Goal: Task Accomplishment & Management: Complete application form

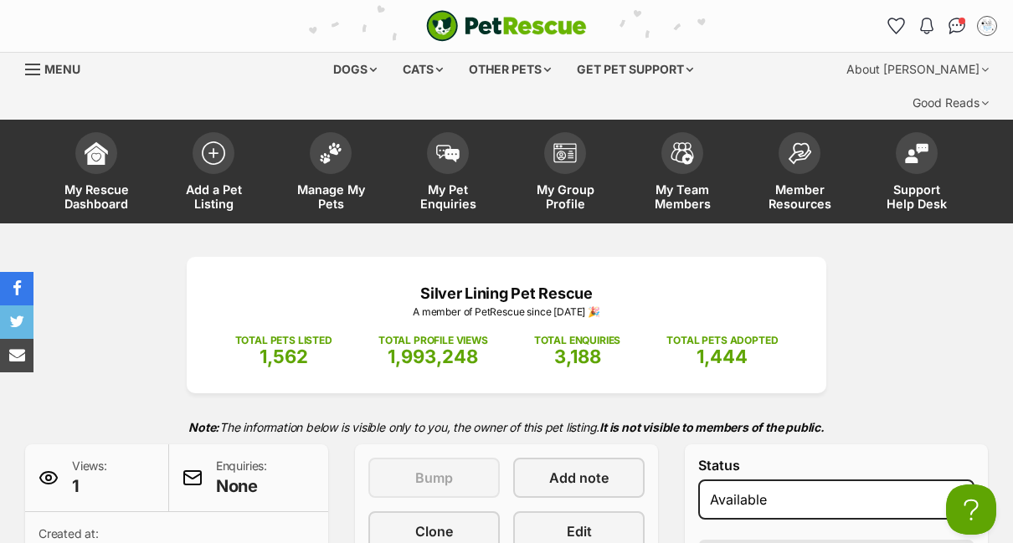
click at [222, 141] on img at bounding box center [213, 152] width 23 height 23
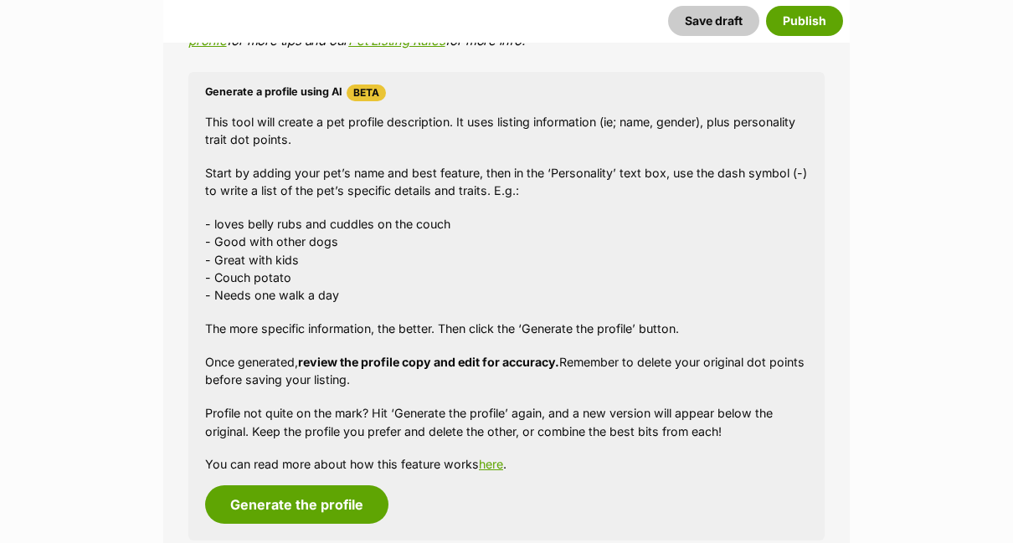
scroll to position [1506, 0]
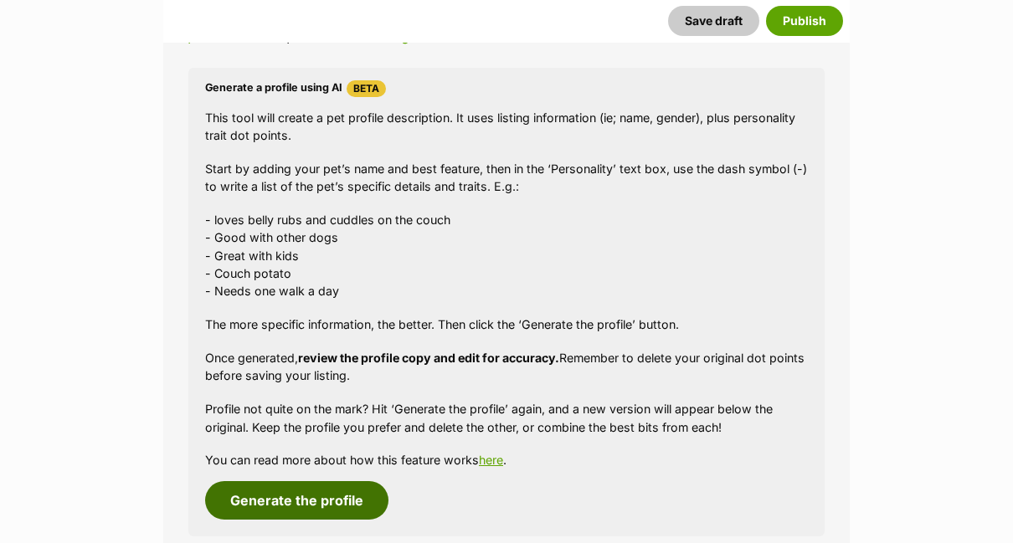
click at [307, 481] on button "Generate the profile" at bounding box center [296, 500] width 183 height 38
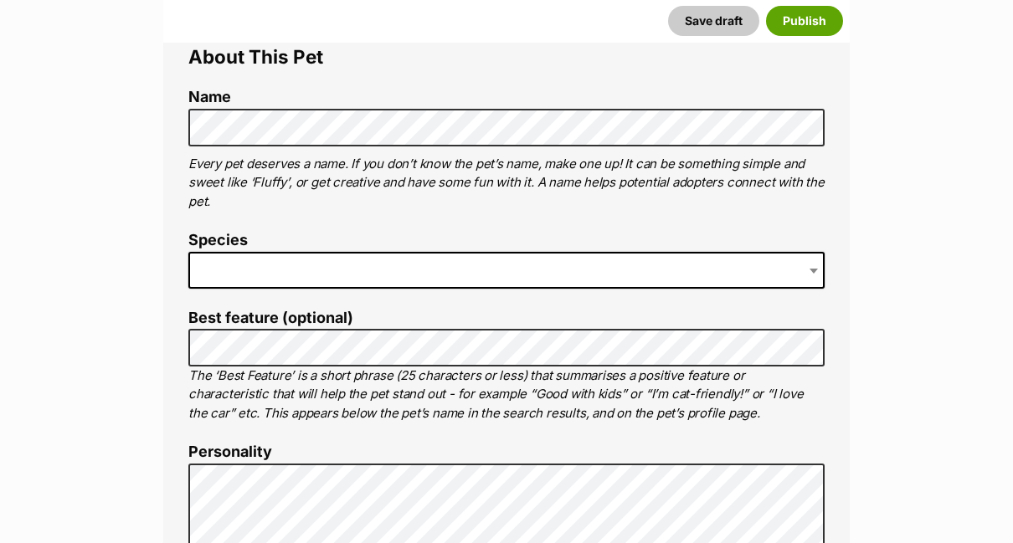
scroll to position [586, 0]
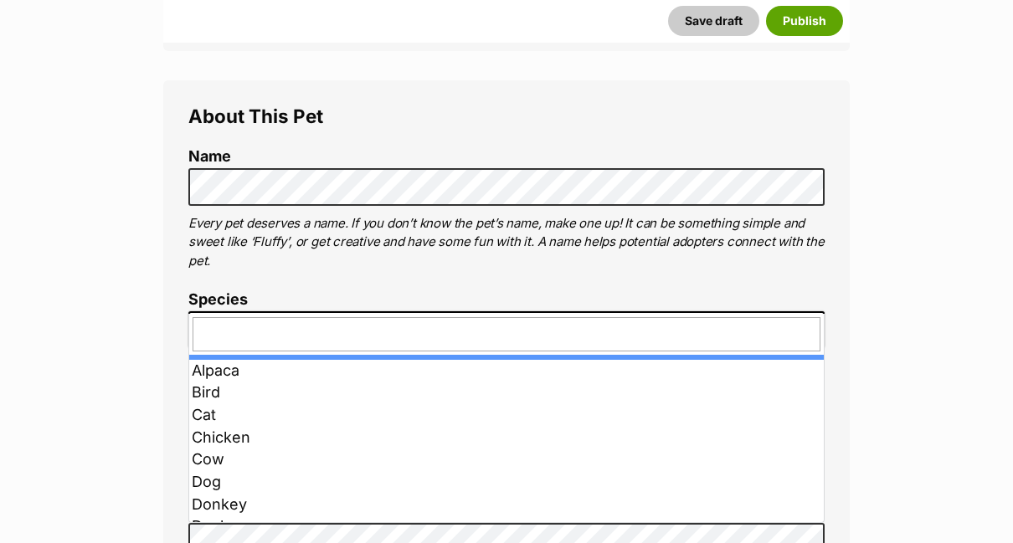
click at [221, 311] on span at bounding box center [506, 329] width 636 height 37
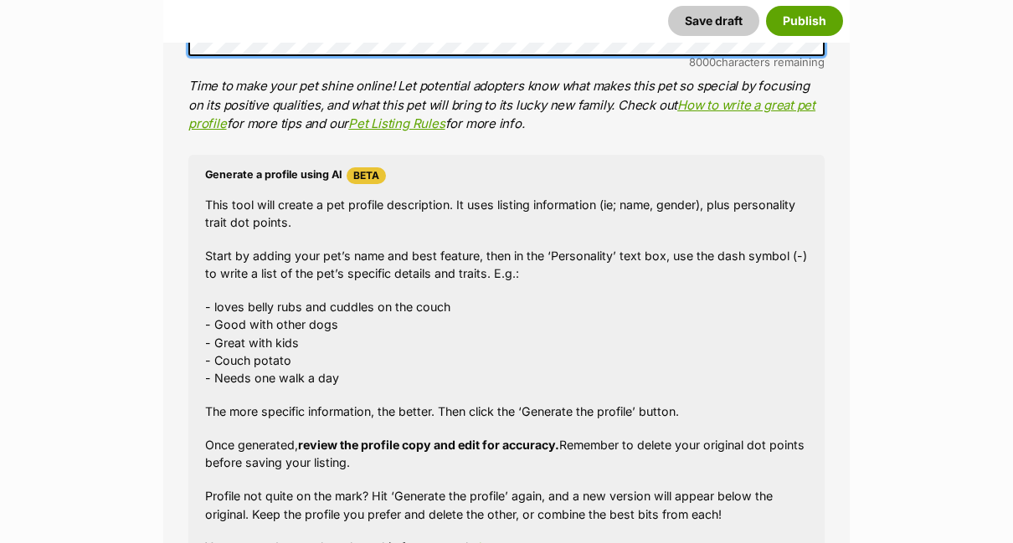
scroll to position [1506, 0]
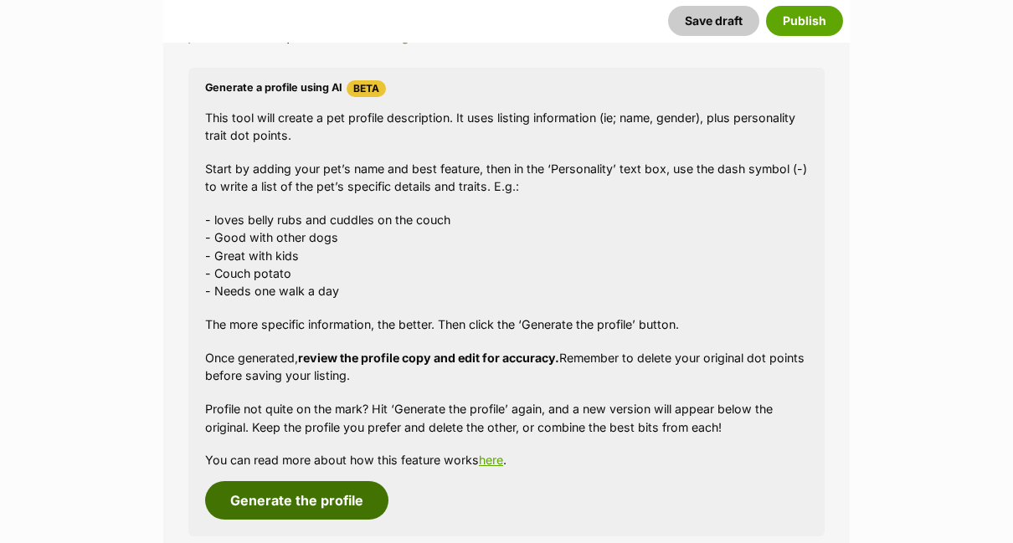
click at [329, 481] on button "Generate the profile" at bounding box center [296, 500] width 183 height 38
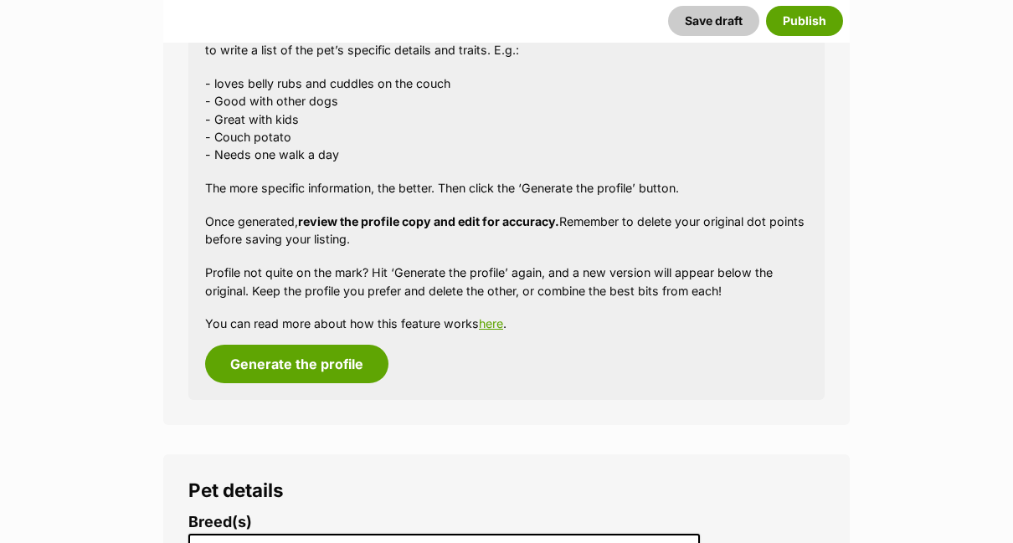
scroll to position [1824, 0]
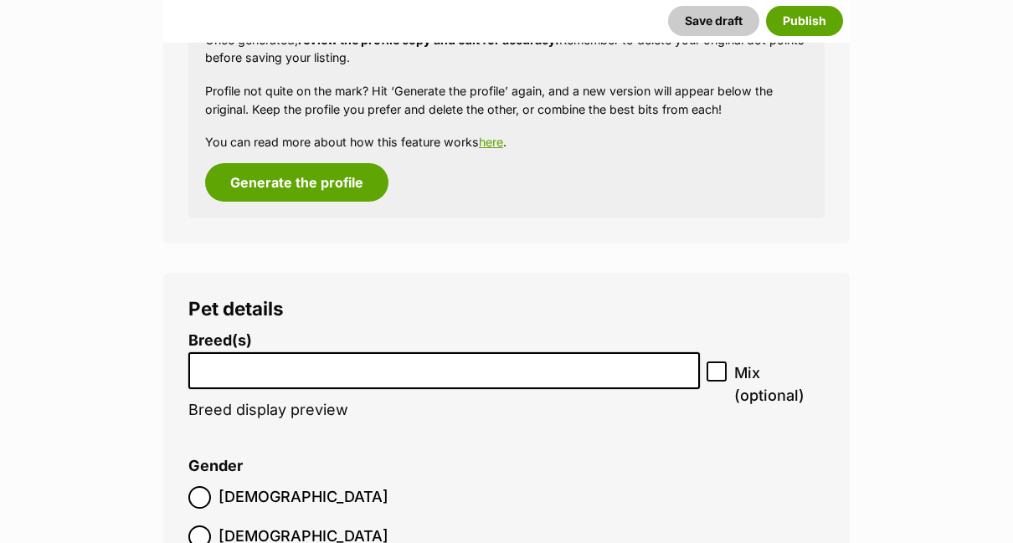
click at [254, 358] on input "search" at bounding box center [444, 367] width 500 height 18
type input "Capone"
click at [370, 458] on fieldset "Gender Male Female" at bounding box center [347, 507] width 318 height 99
click at [203, 358] on input "search" at bounding box center [444, 367] width 500 height 18
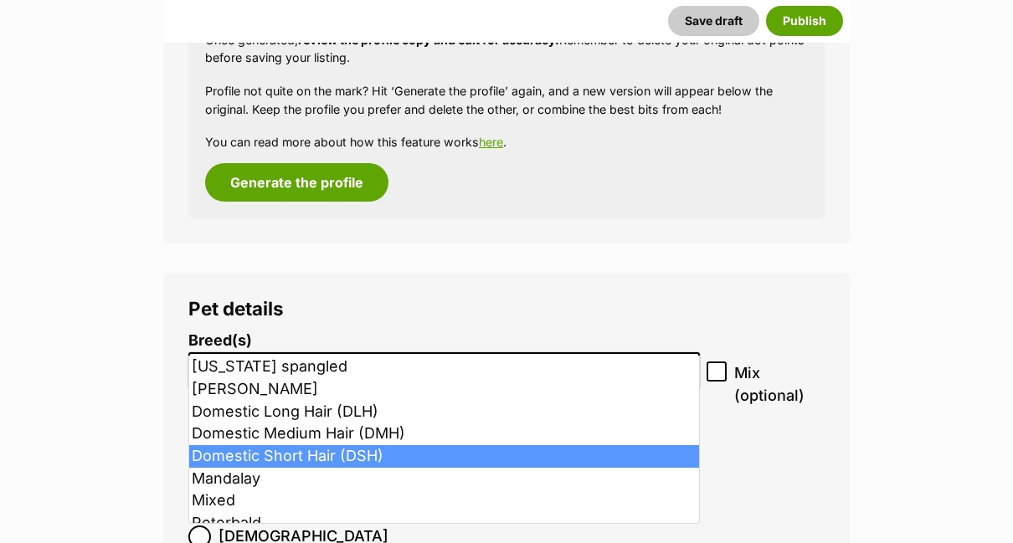
type input "d"
select select "252102"
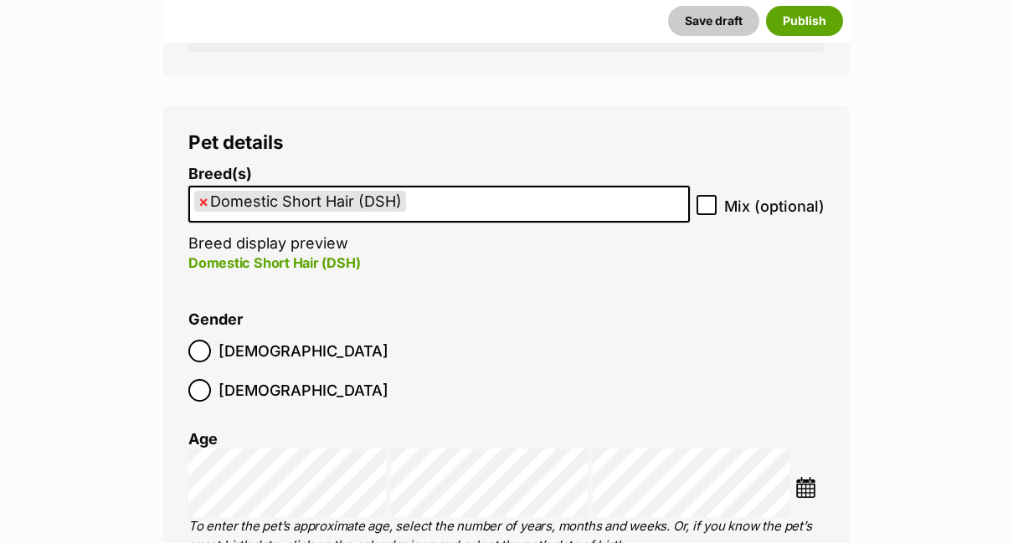
scroll to position [1992, 0]
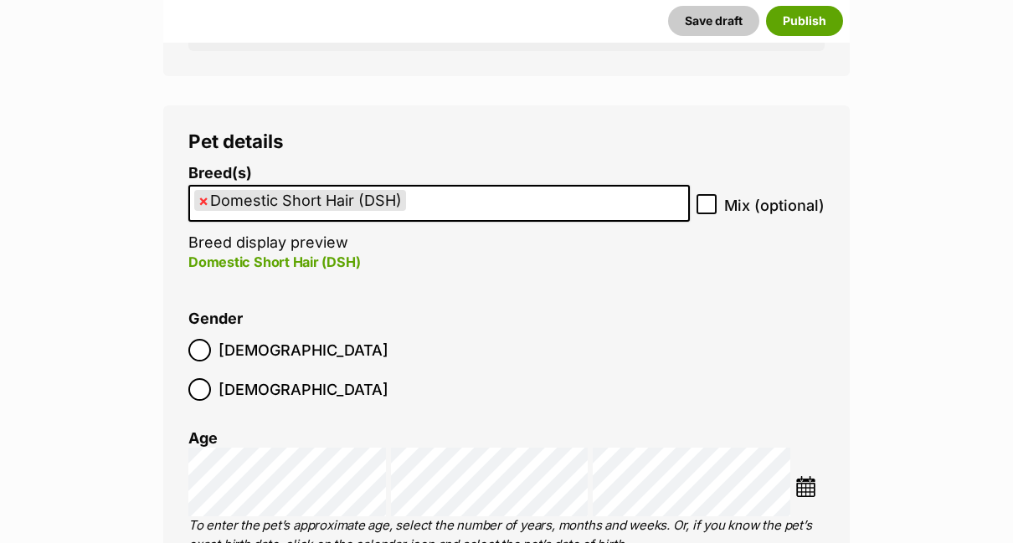
click at [202, 345] on div at bounding box center [199, 350] width 11 height 11
click at [810, 476] on img at bounding box center [805, 486] width 21 height 21
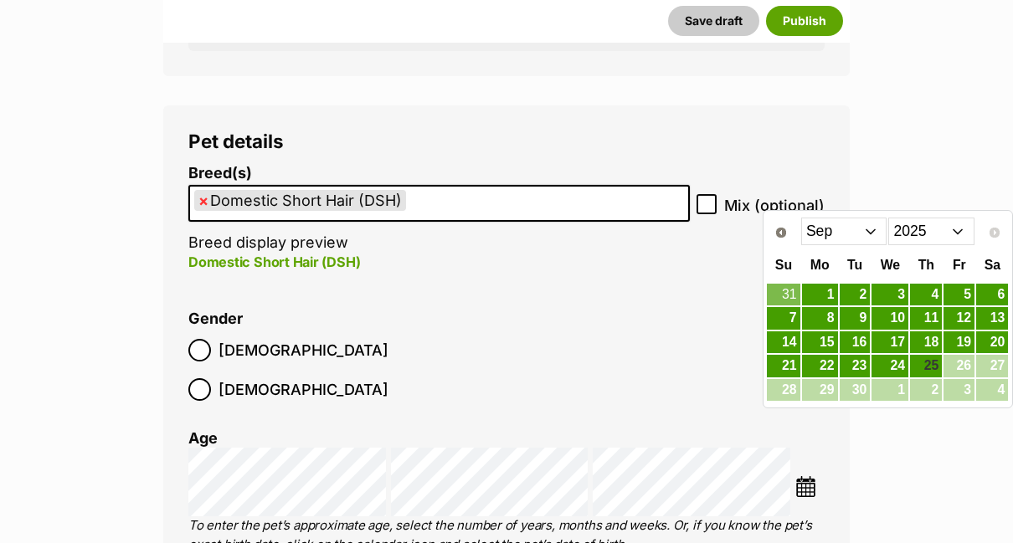
click at [956, 223] on select "2015 2016 2017 2018 2019 2020 2021 2022 2023 2024 2025" at bounding box center [931, 231] width 86 height 27
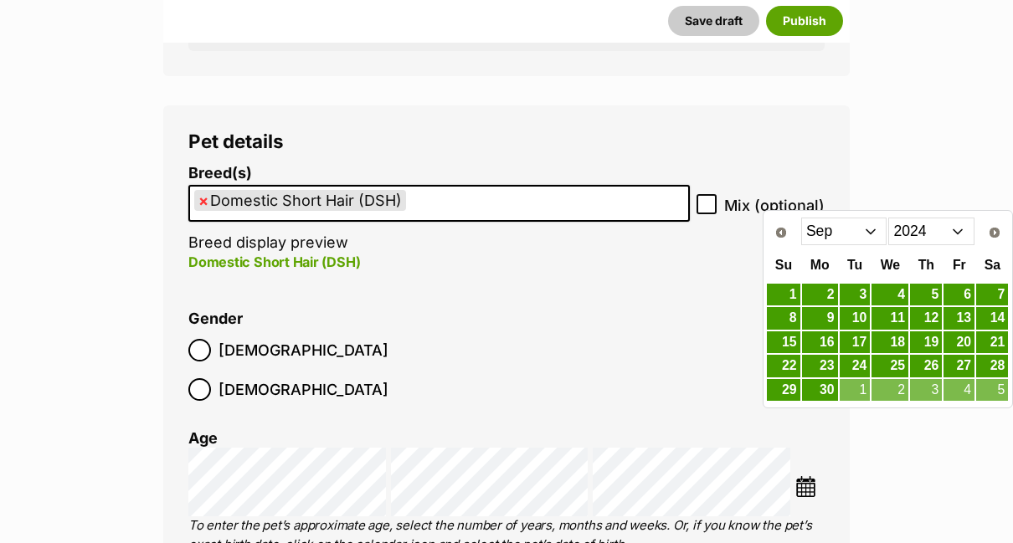
click at [865, 233] on select "Jan Feb Mar Apr May Jun Jul Aug Sep Oct Nov Dec" at bounding box center [844, 231] width 86 height 27
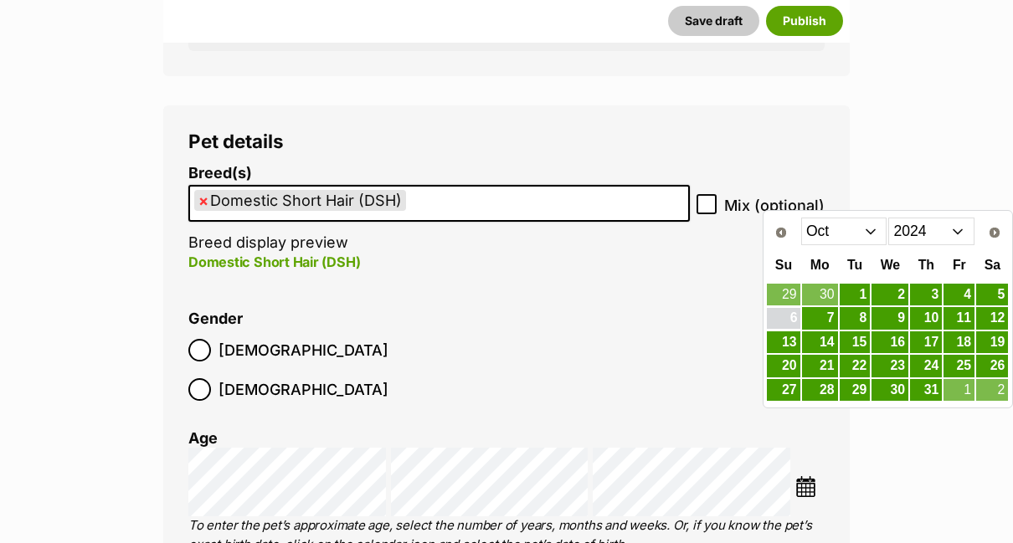
click at [785, 319] on link "6" at bounding box center [783, 318] width 33 height 21
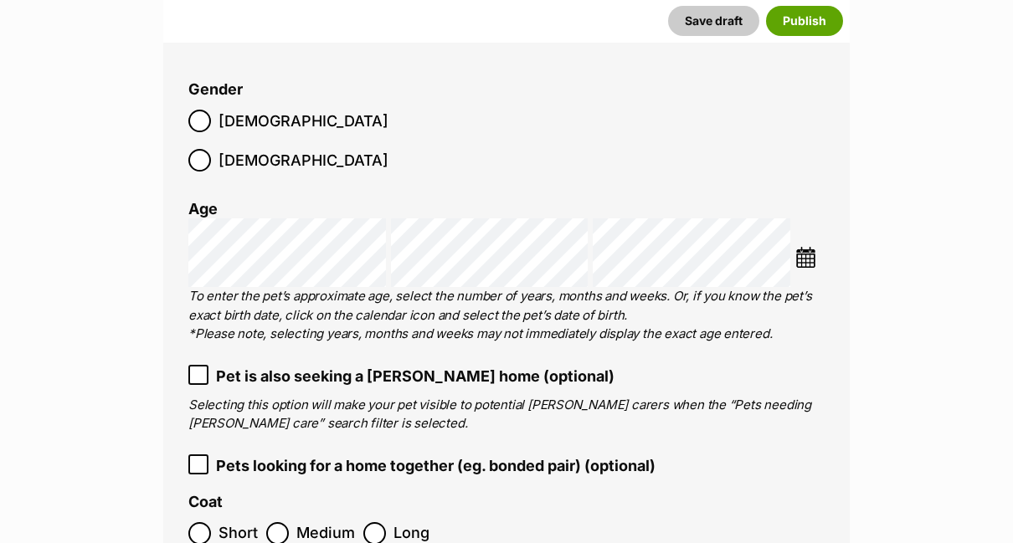
scroll to position [2243, 0]
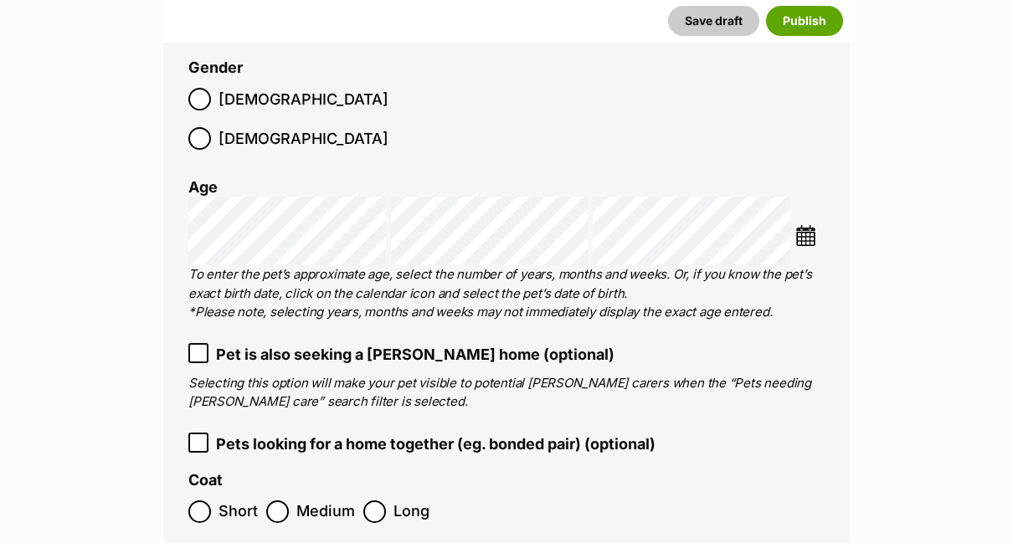
click at [199, 506] on div at bounding box center [199, 511] width 11 height 11
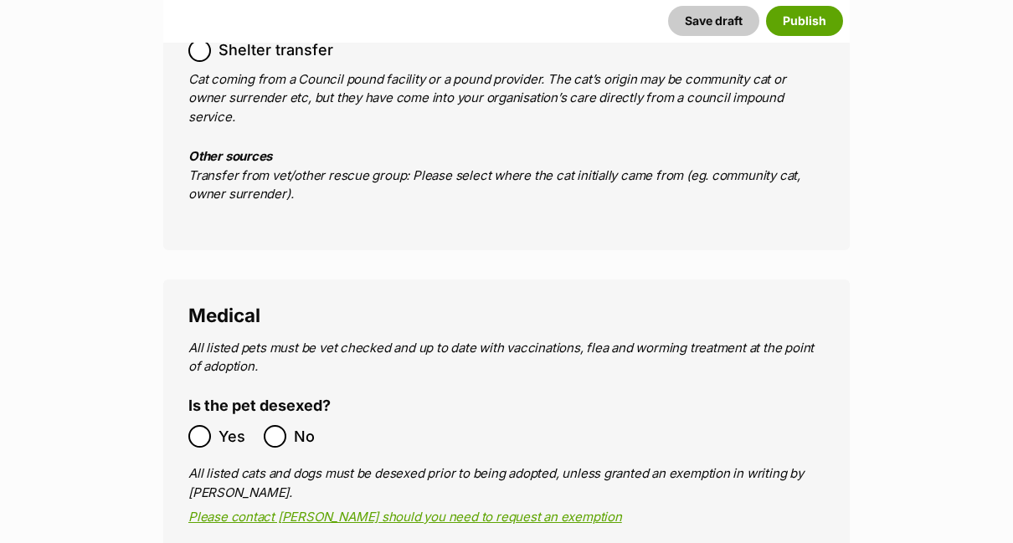
scroll to position [2912, 0]
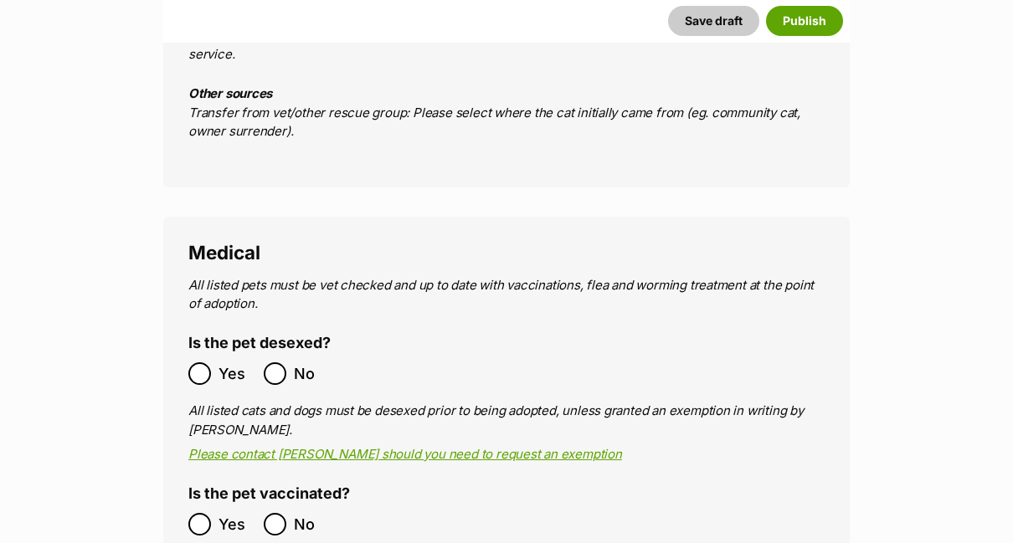
click at [201, 368] on div at bounding box center [199, 373] width 11 height 11
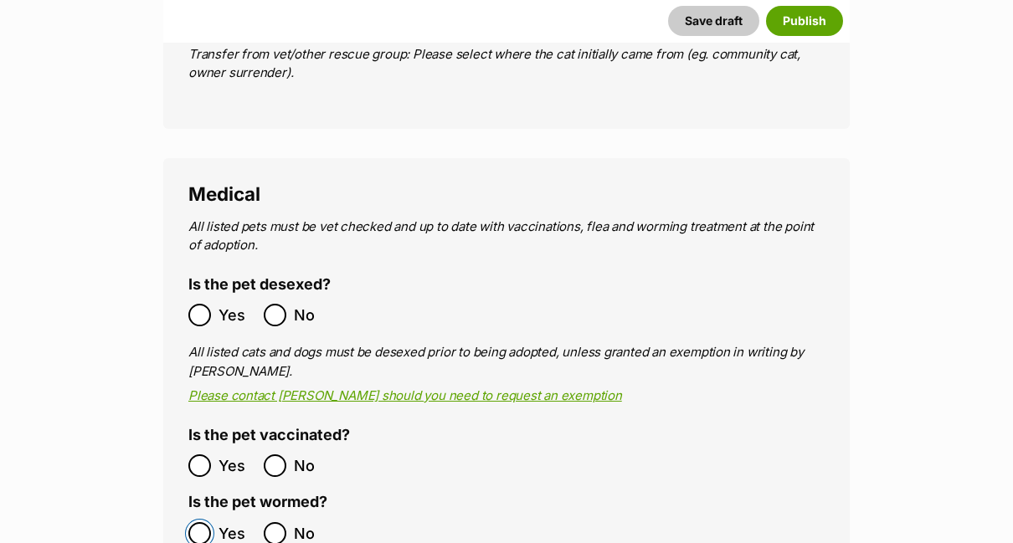
scroll to position [3080, 0]
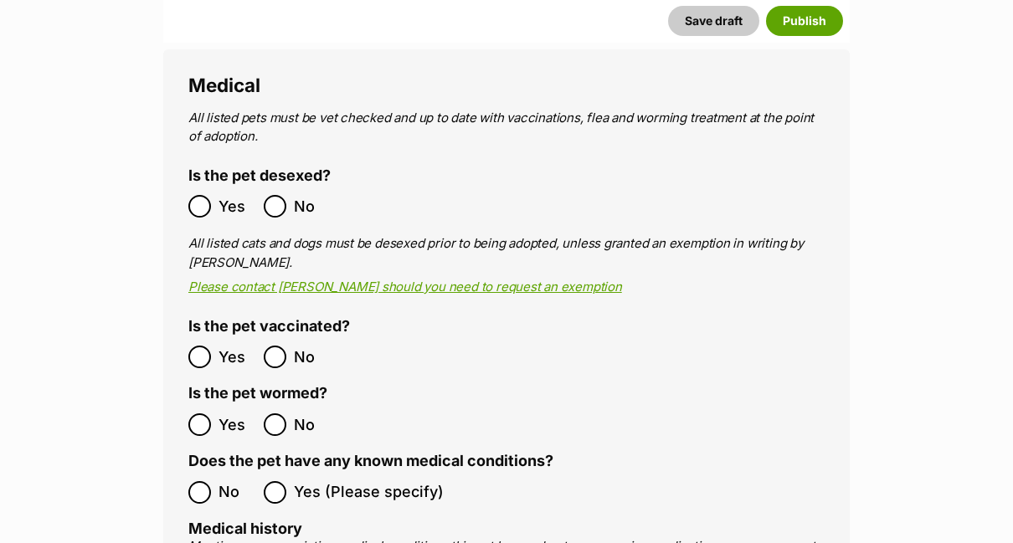
click at [197, 487] on div at bounding box center [199, 492] width 11 height 11
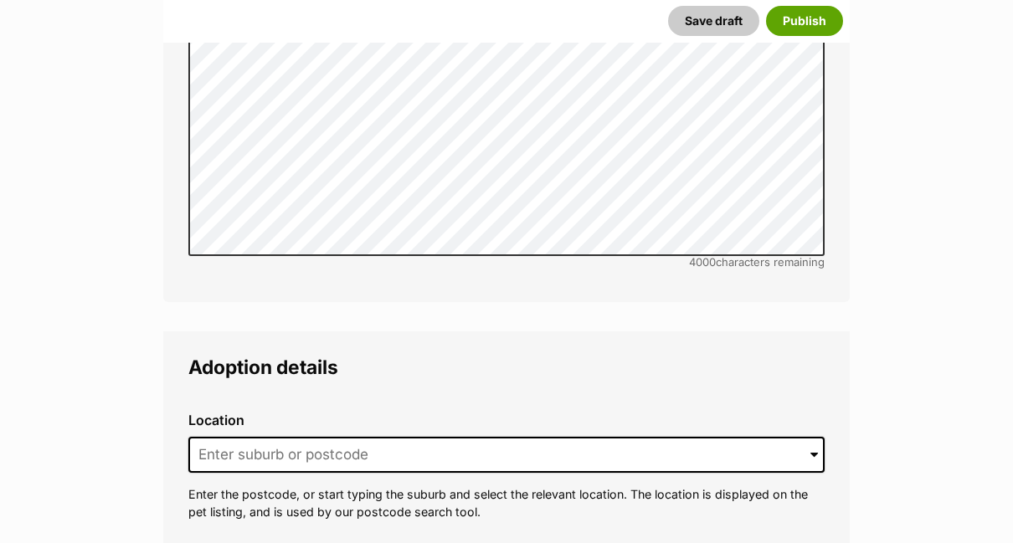
scroll to position [3833, 0]
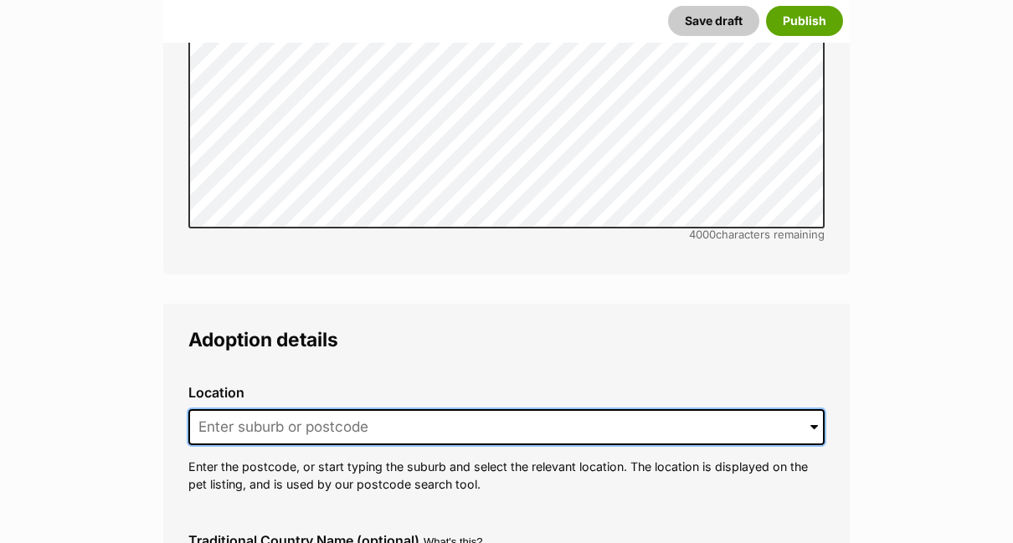
click at [465, 409] on input at bounding box center [506, 427] width 636 height 37
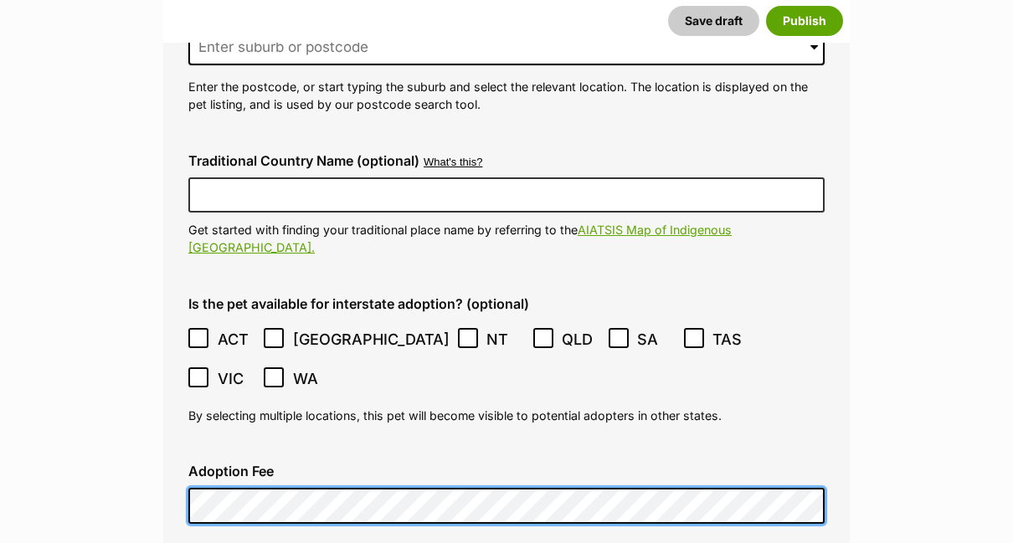
scroll to position [4251, 0]
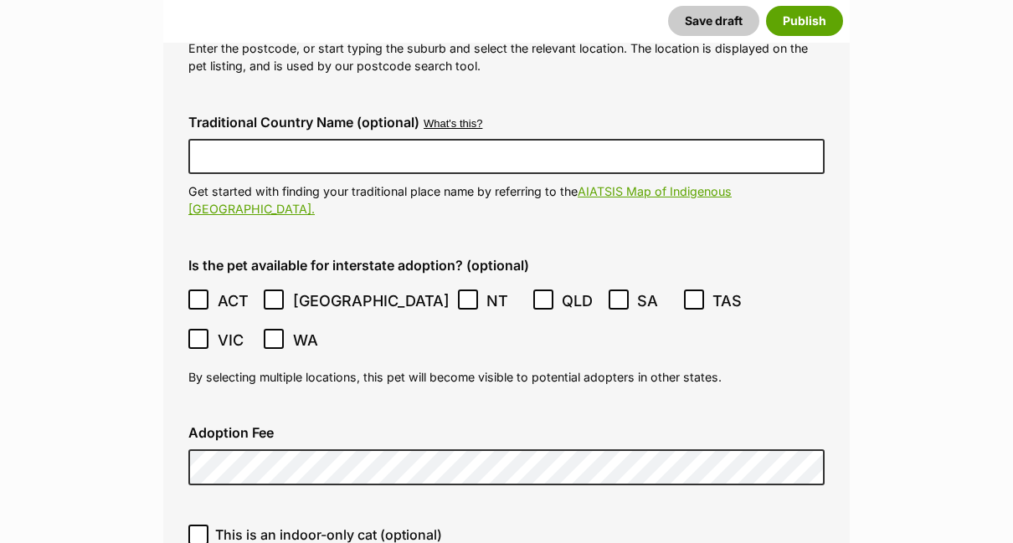
click at [197, 529] on icon at bounding box center [198, 535] width 12 height 12
click at [197, 525] on input "This is an indoor-only cat (optional)" at bounding box center [198, 535] width 20 height 20
checkbox input "true"
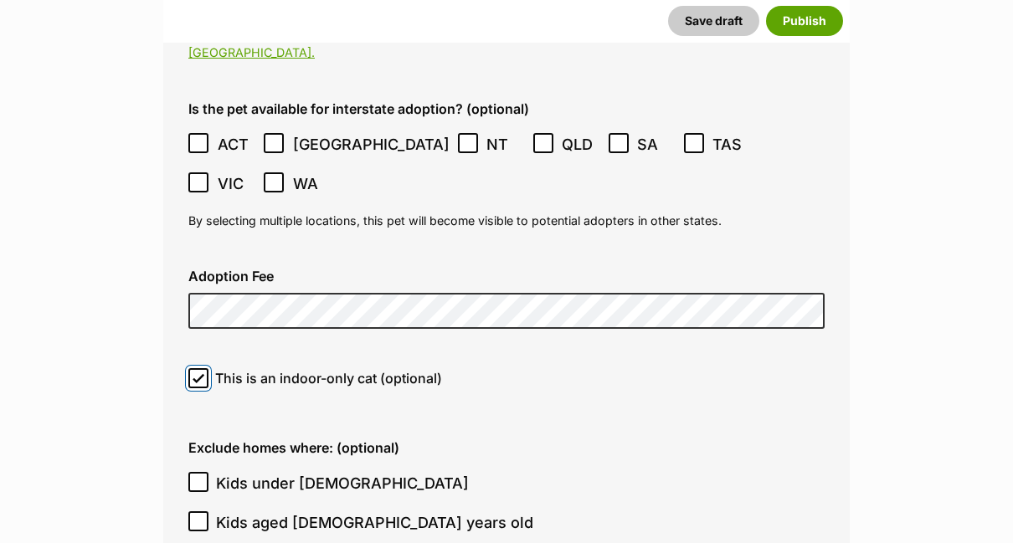
scroll to position [4419, 0]
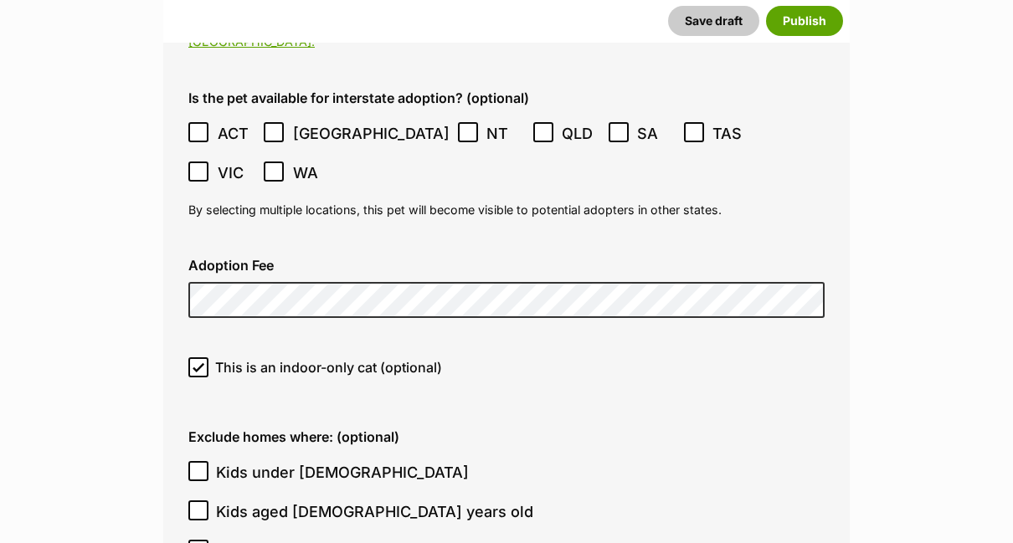
click at [199, 465] on icon at bounding box center [198, 471] width 12 height 12
click at [199, 461] on input "Kids under 5 years old" at bounding box center [198, 471] width 20 height 20
checkbox input "true"
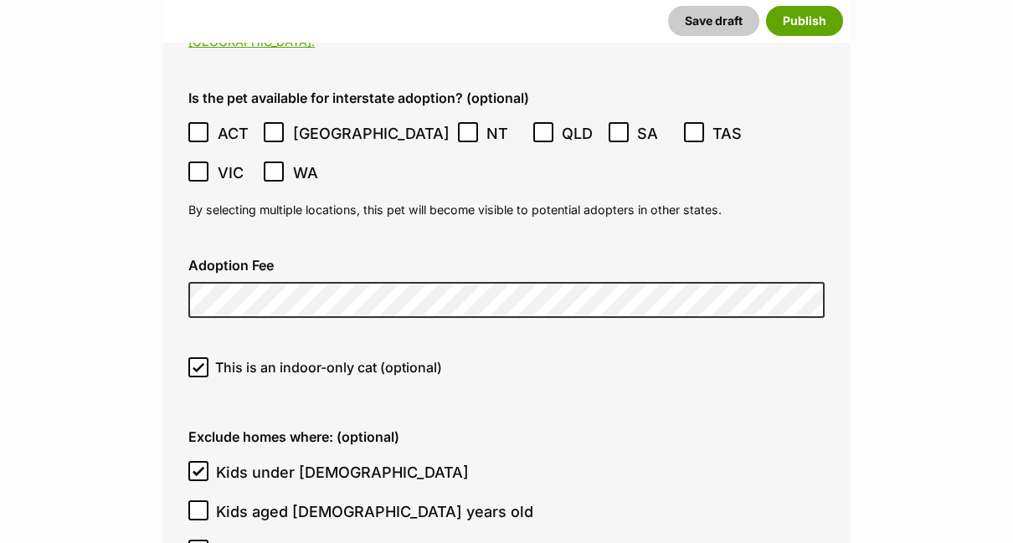
checkbox input "true"
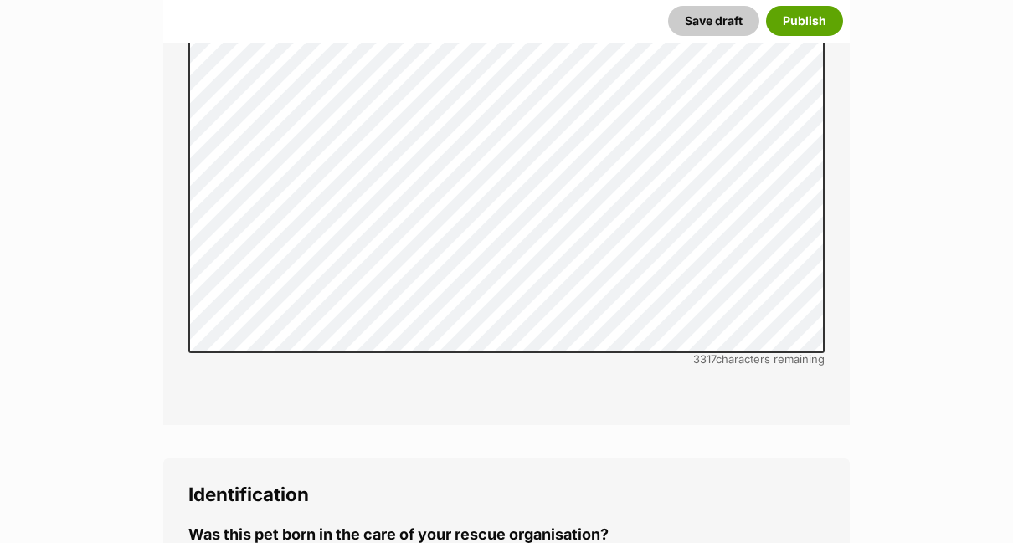
scroll to position [5339, 0]
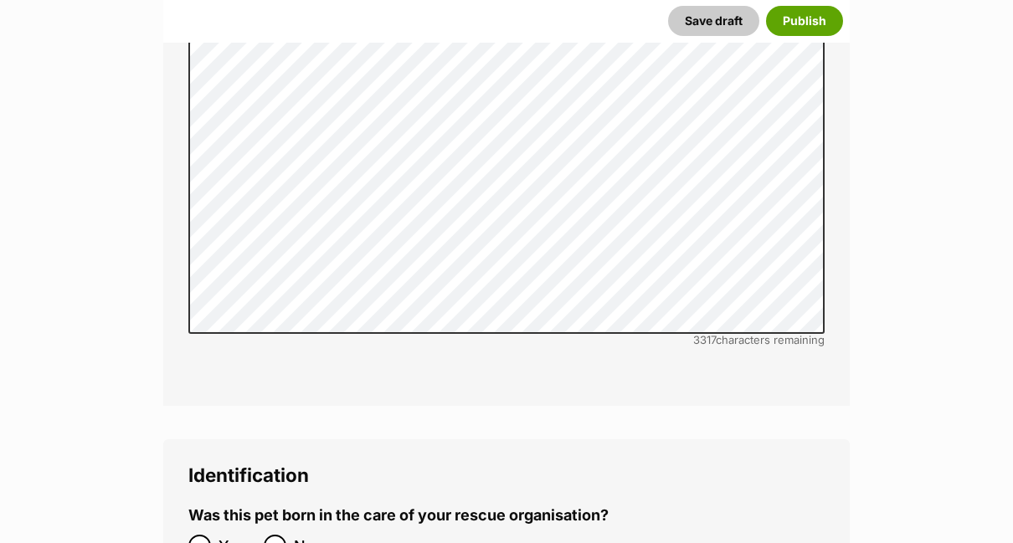
click at [274, 541] on div at bounding box center [274, 546] width 11 height 11
click at [274, 535] on input "No" at bounding box center [275, 546] width 23 height 23
radio input "true"
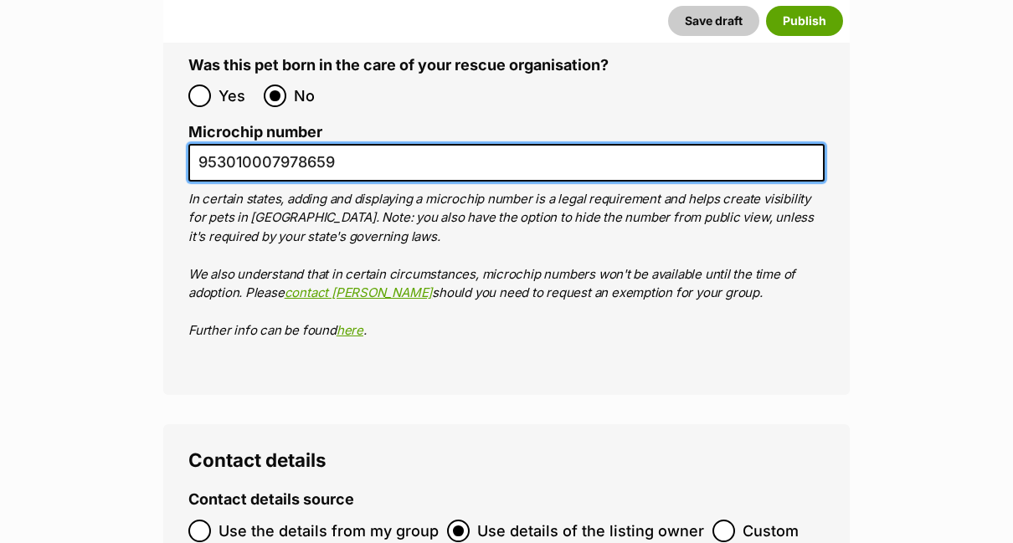
scroll to position [5841, 0]
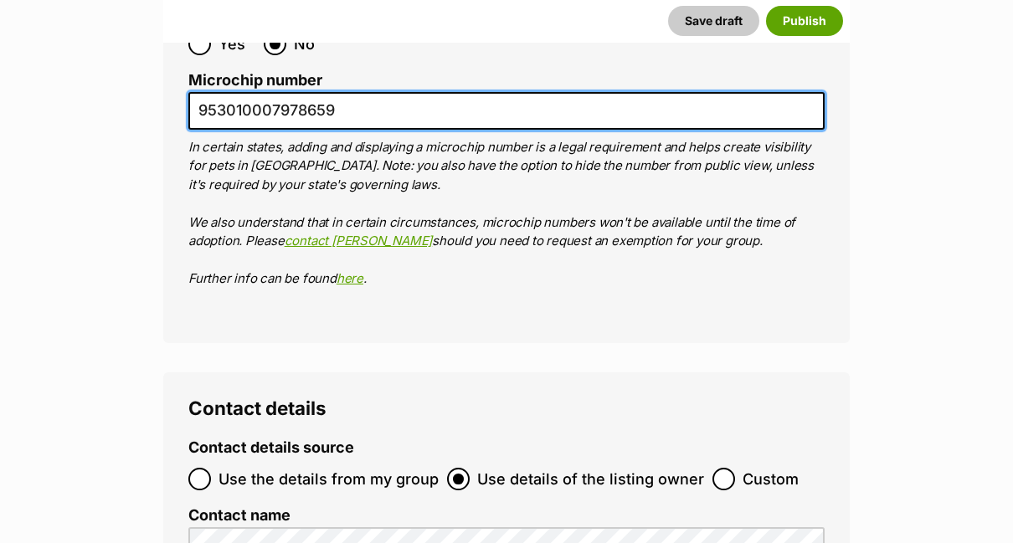
type input "953010007978659"
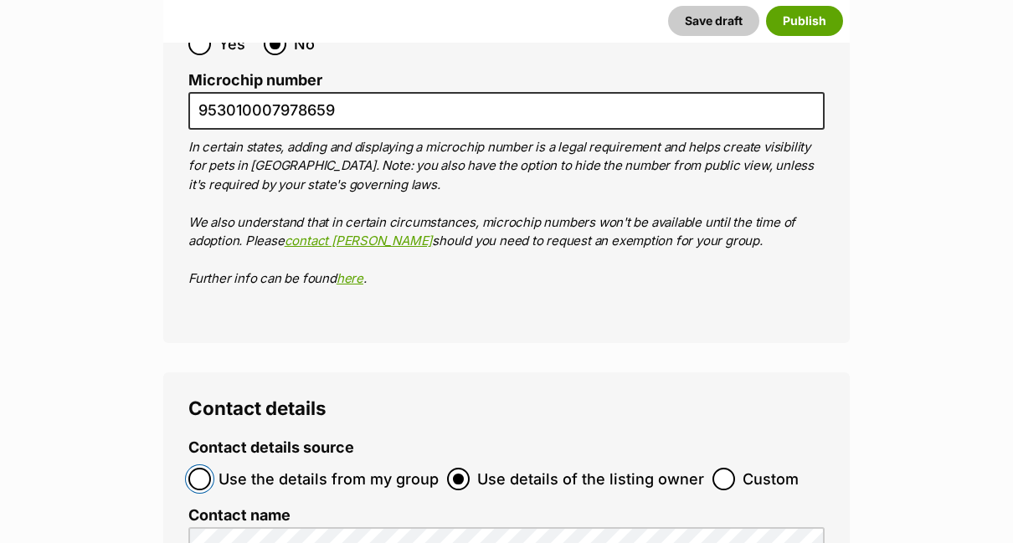
scroll to position [0, 0]
click at [199, 468] on input "Use the details from my group" at bounding box center [199, 479] width 23 height 23
radio input "true"
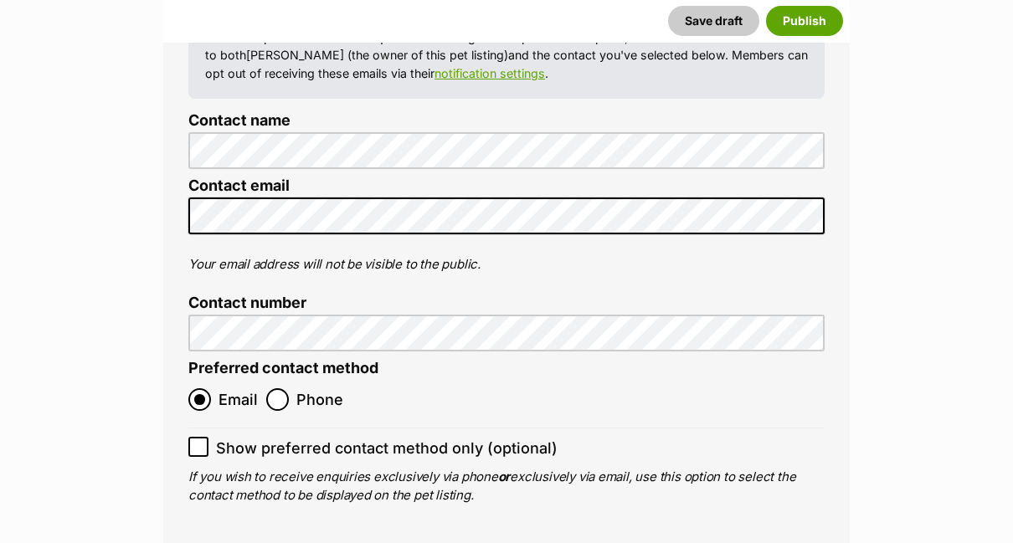
scroll to position [6343, 0]
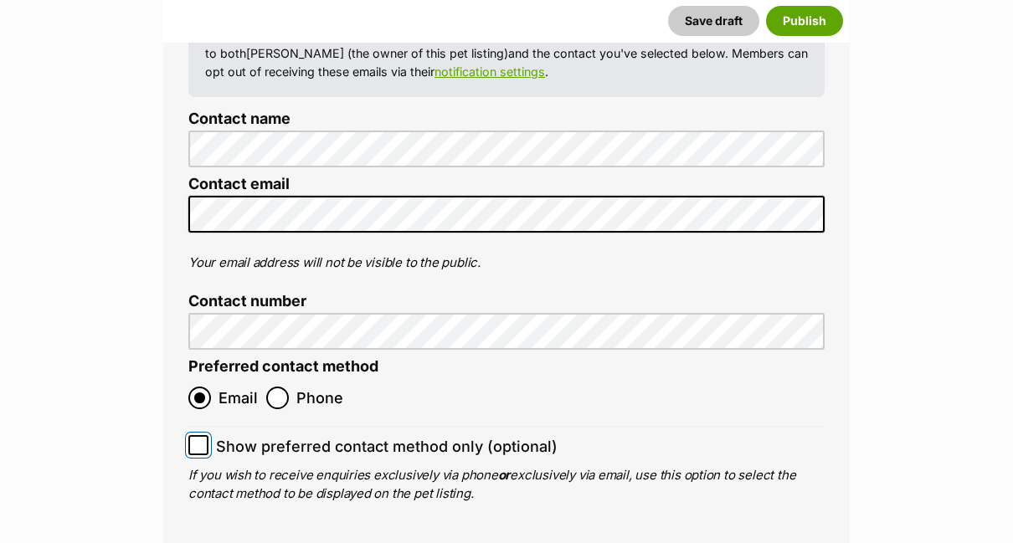
click at [201, 435] on input "Show preferred contact method only (optional)" at bounding box center [198, 445] width 20 height 20
checkbox input "true"
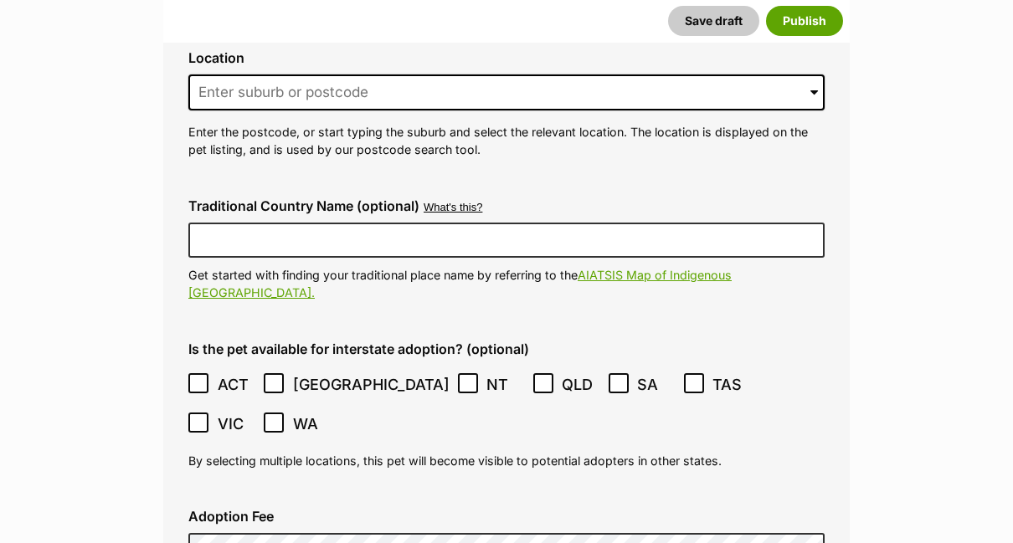
scroll to position [4084, 0]
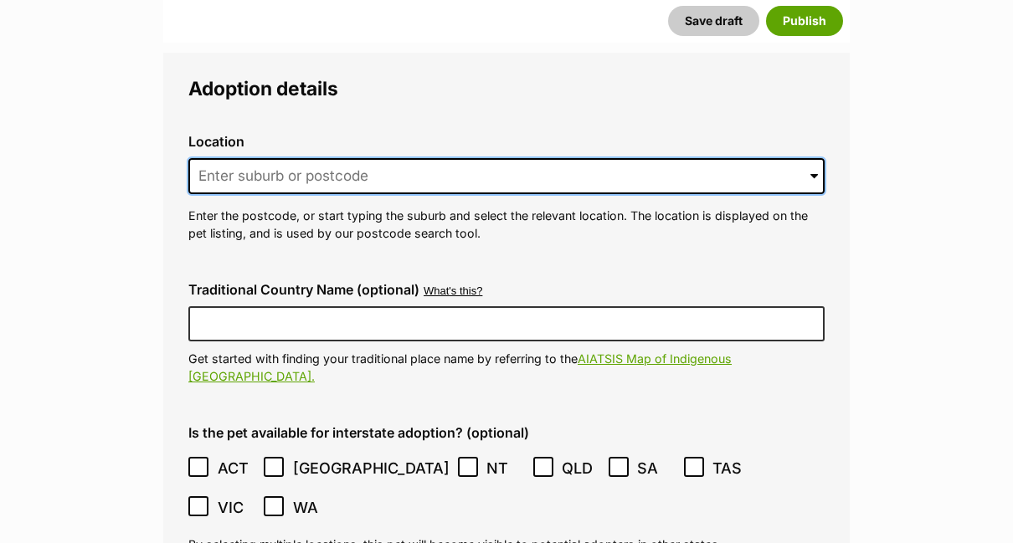
click at [288, 158] on input at bounding box center [506, 176] width 636 height 37
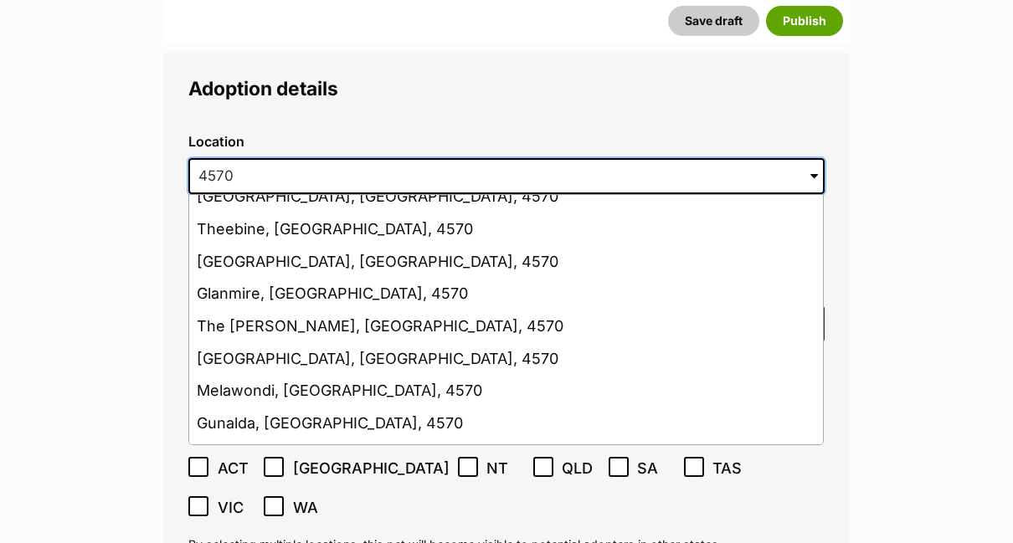
scroll to position [753, 0]
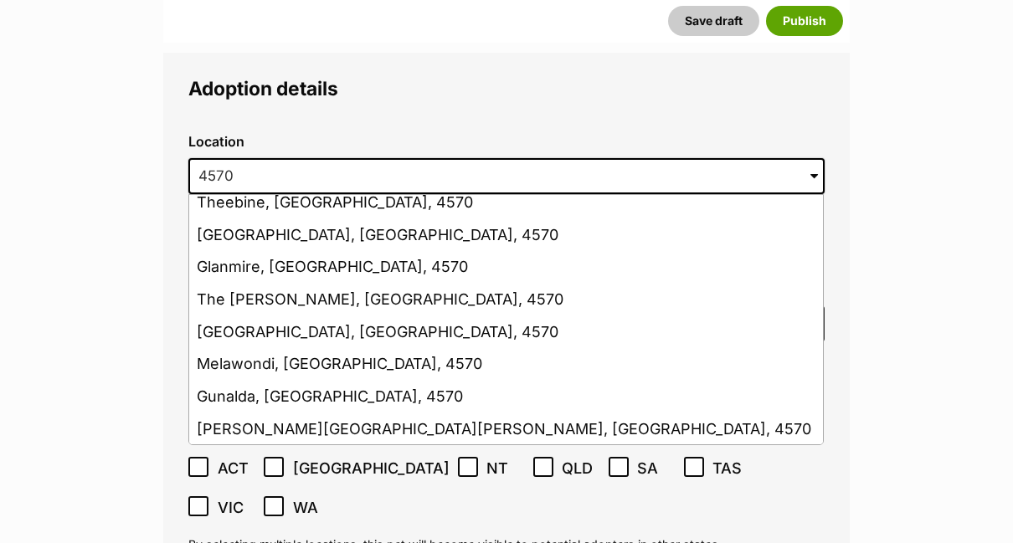
click at [372, 316] on li "Monkland, Queensland, 4570" at bounding box center [505, 332] width 633 height 33
type input "Monkland, Queensland, 4570"
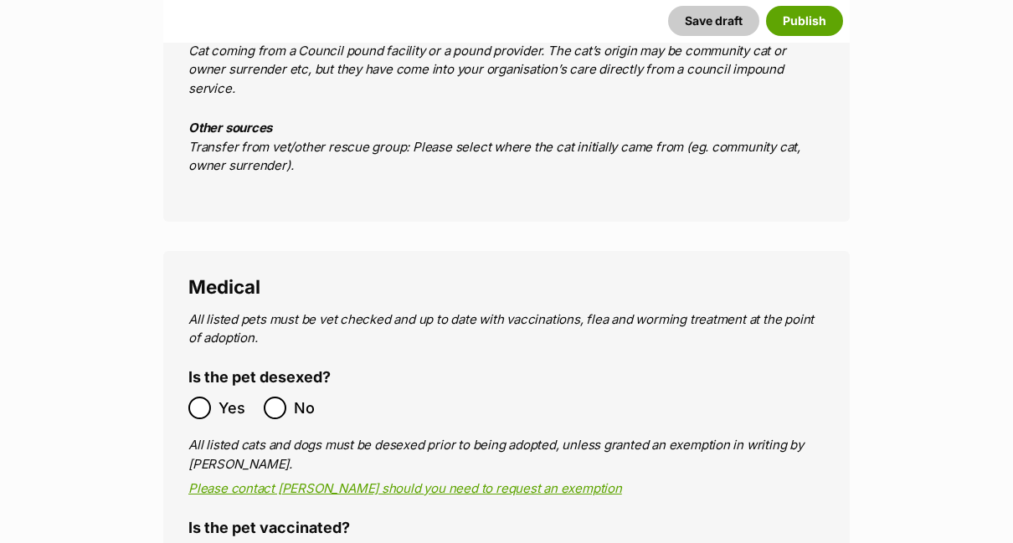
scroll to position [2829, 0]
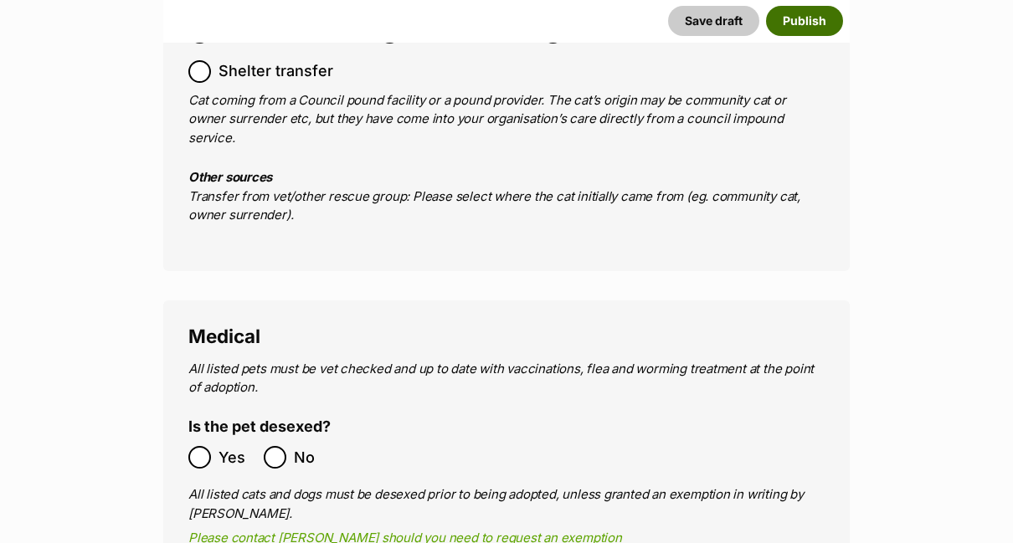
click at [818, 24] on button "Publish" at bounding box center [804, 21] width 77 height 30
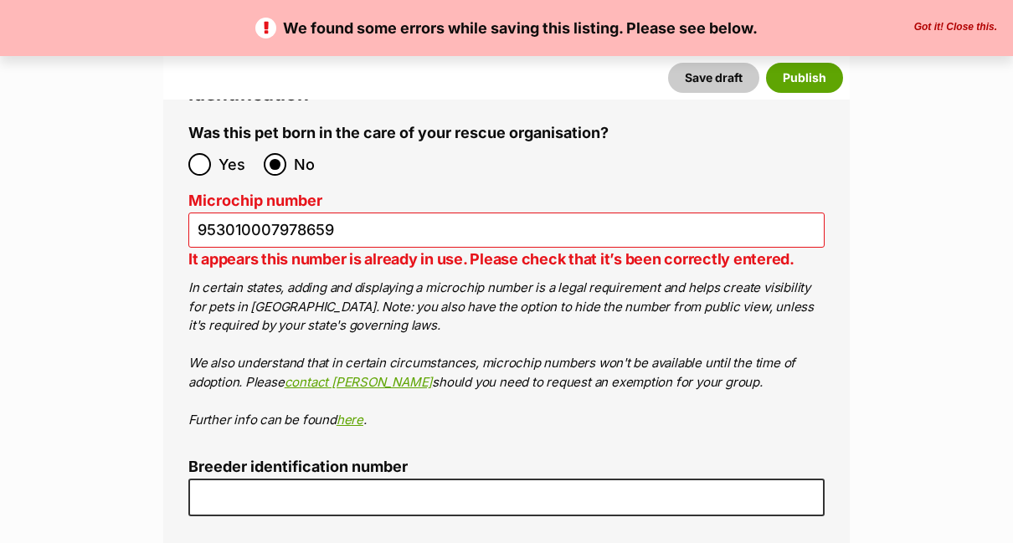
scroll to position [5774, 0]
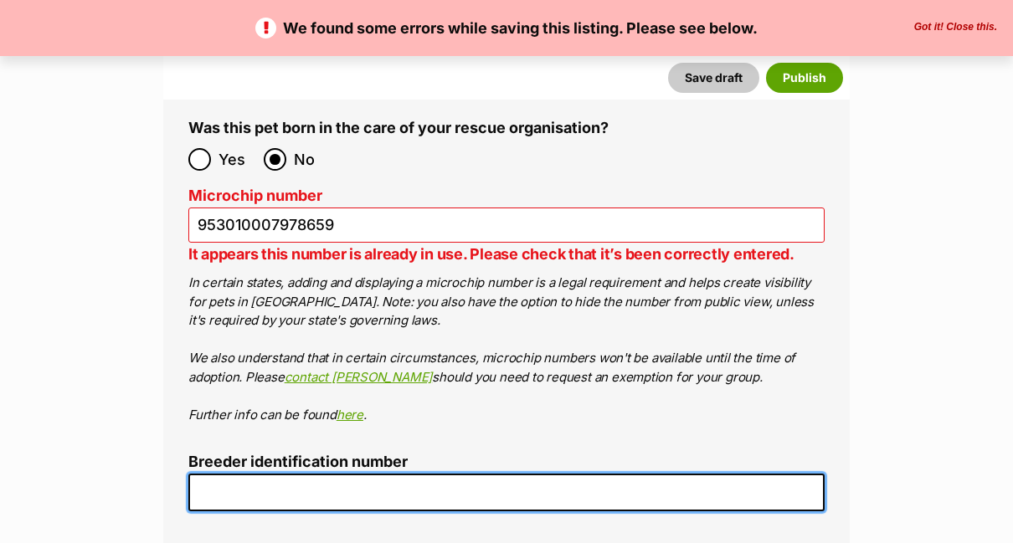
click at [551, 474] on input "Breeder identification number" at bounding box center [506, 493] width 636 height 38
type input "0000510317158"
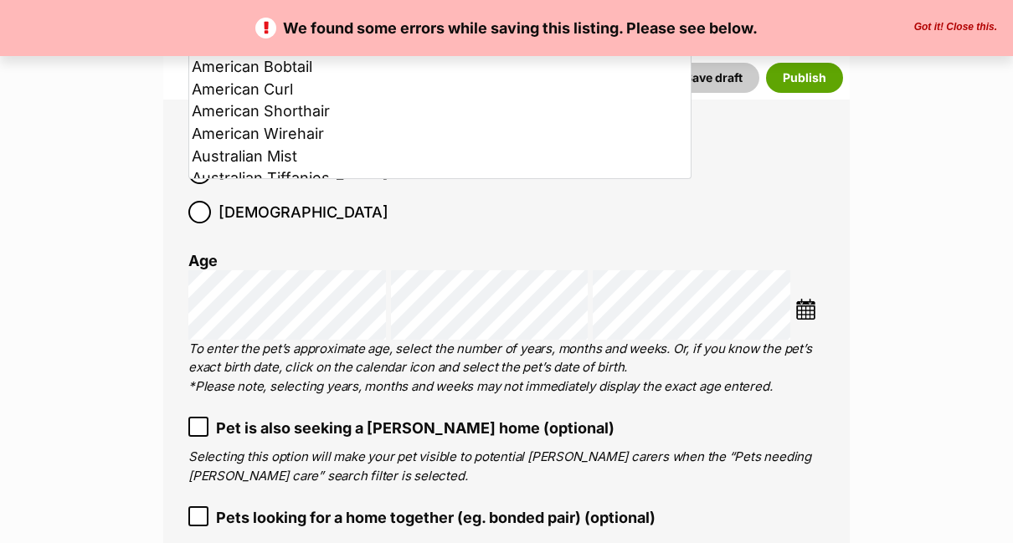
scroll to position [2251, 0]
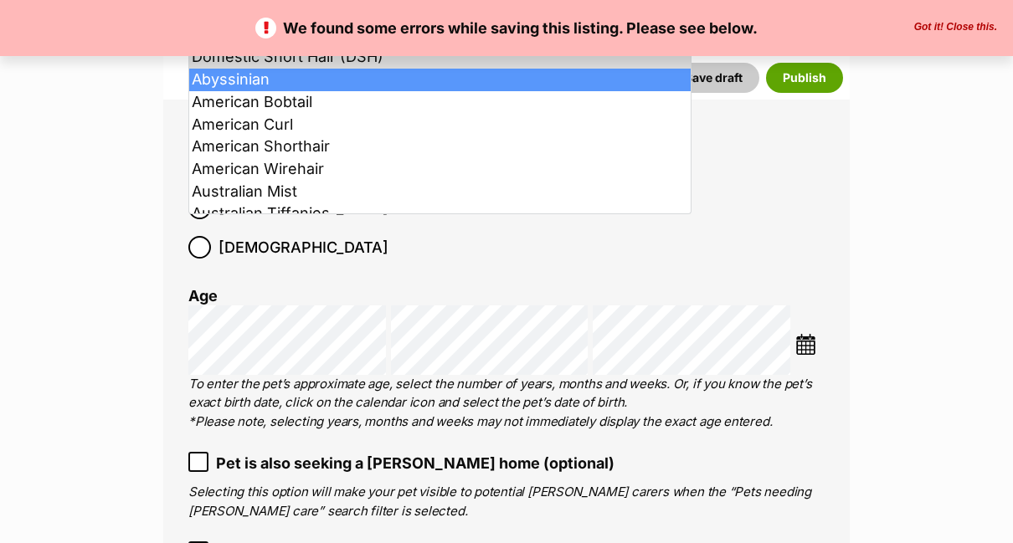
click at [718, 74] on button "Save draft" at bounding box center [713, 78] width 91 height 30
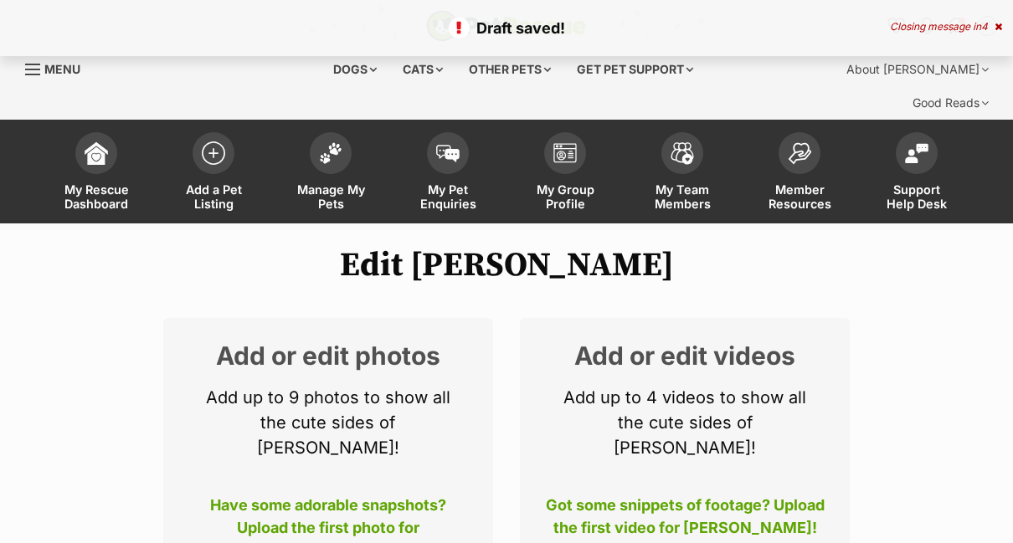
click at [336, 142] on img at bounding box center [330, 153] width 23 height 22
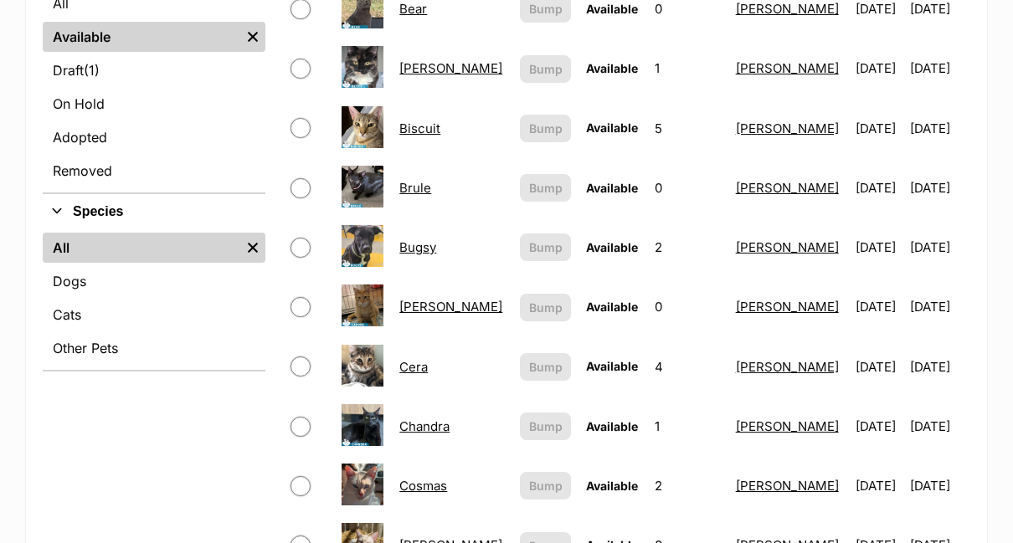
scroll to position [502, 0]
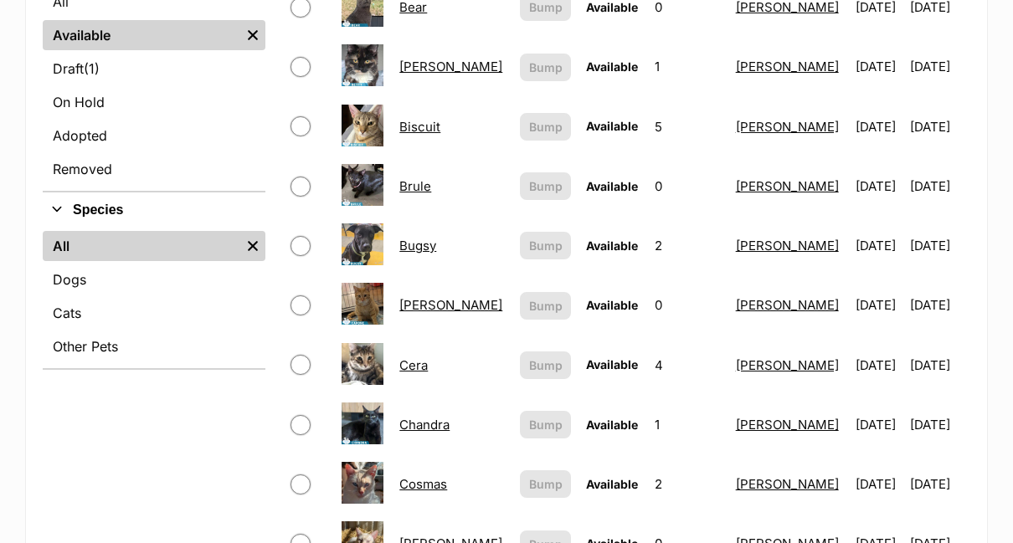
click at [64, 54] on link "Draft (1) Items" at bounding box center [154, 69] width 223 height 30
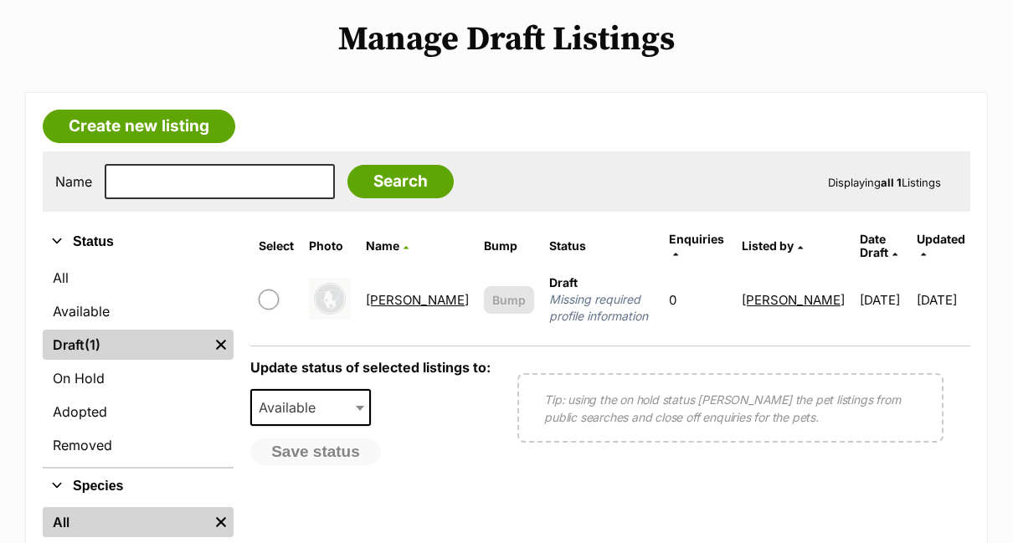
scroll to position [251, 0]
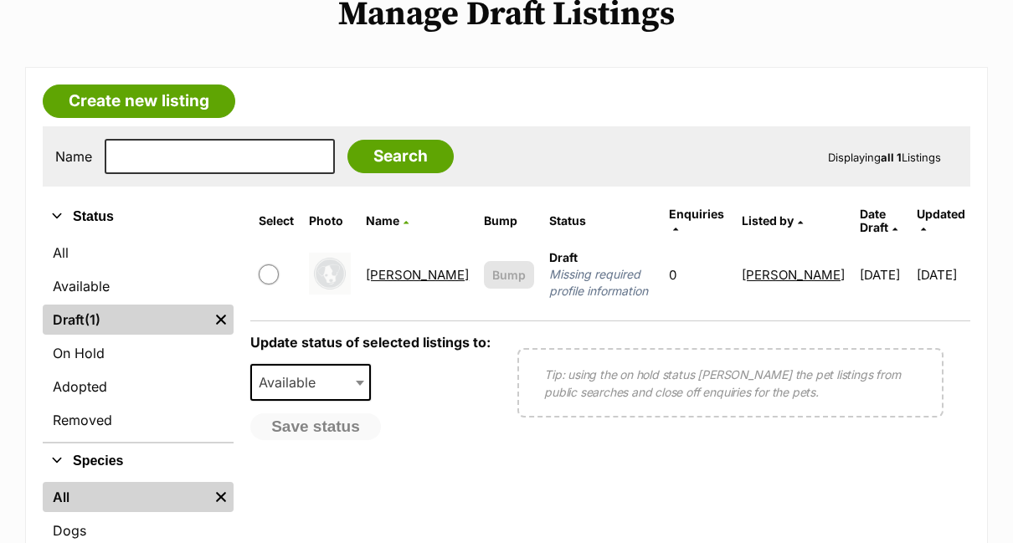
click at [400, 267] on link "Capone" at bounding box center [417, 275] width 103 height 16
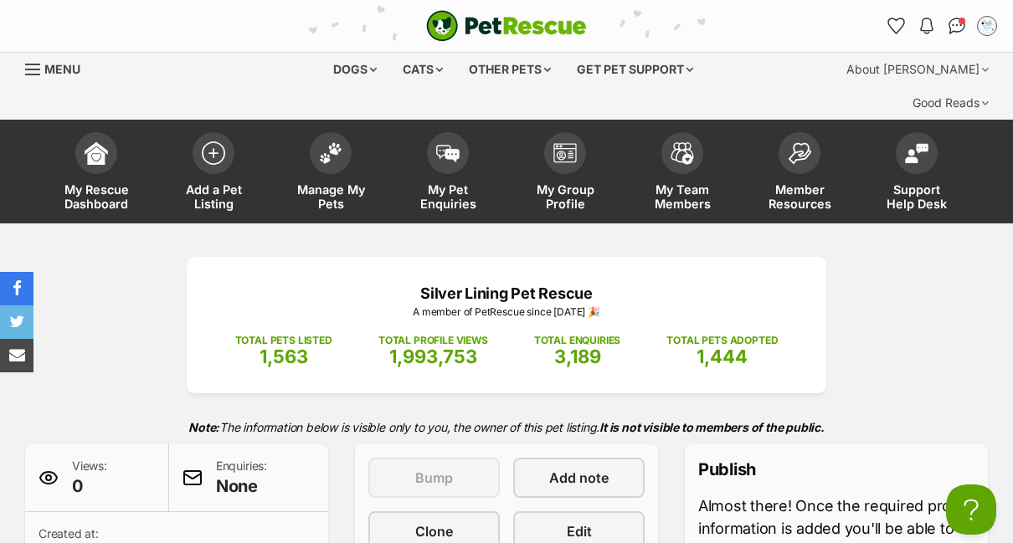
click at [336, 132] on span at bounding box center [331, 153] width 42 height 42
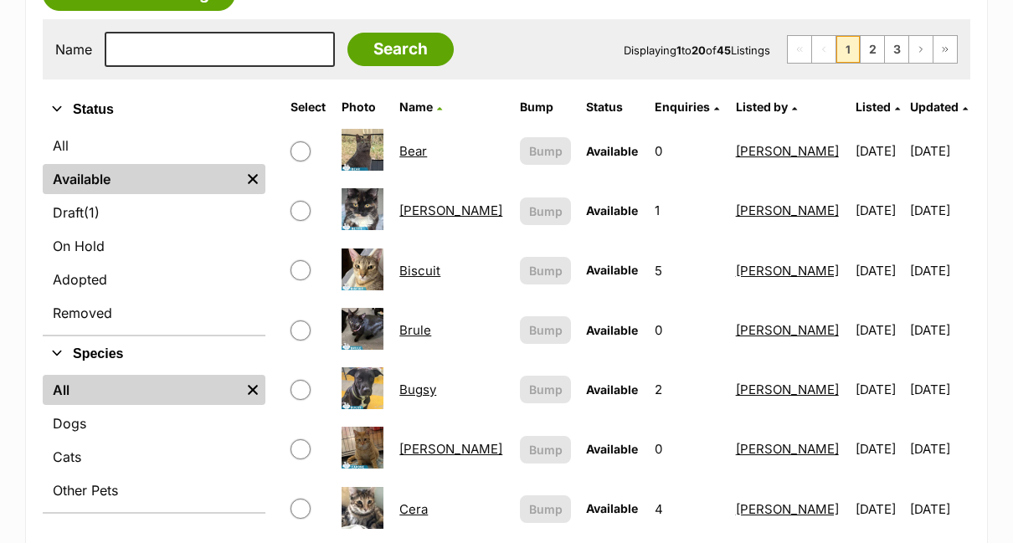
scroll to position [418, 0]
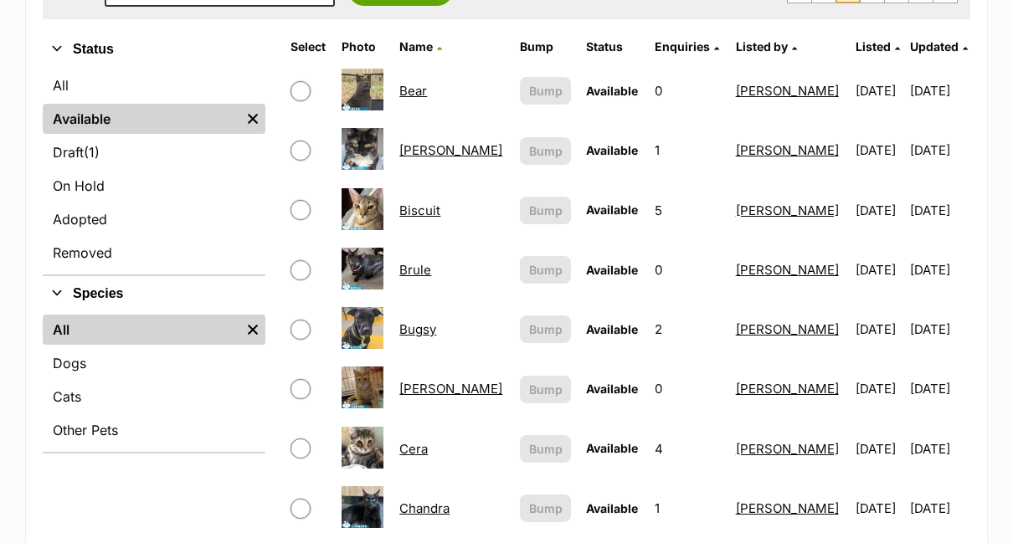
click at [436, 381] on link "[PERSON_NAME]" at bounding box center [450, 389] width 103 height 16
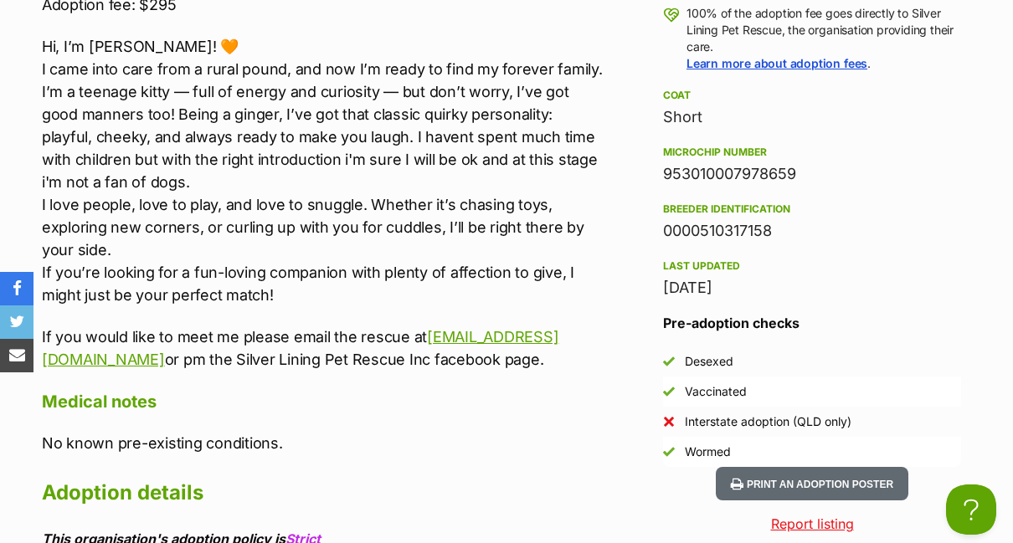
scroll to position [1757, 0]
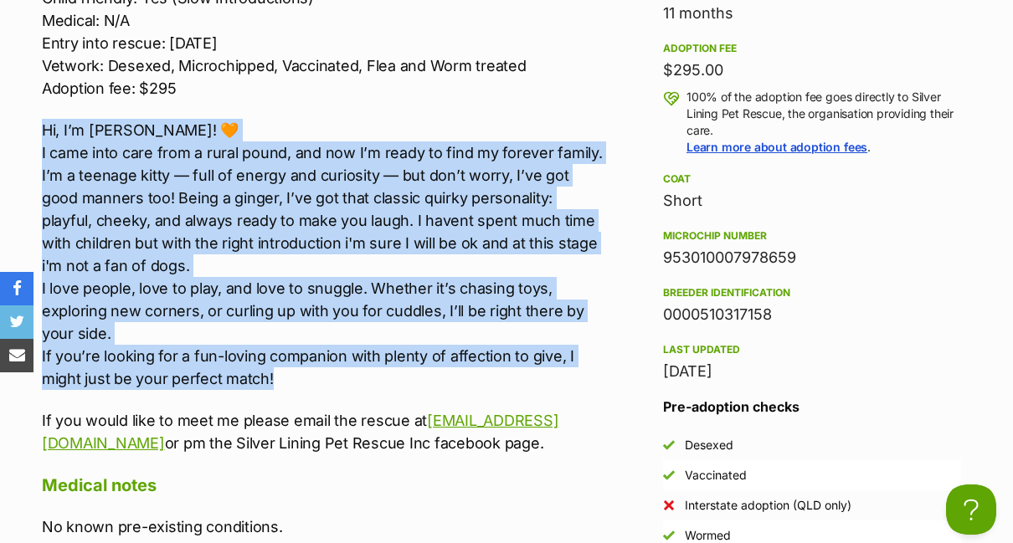
drag, startPoint x: 42, startPoint y: 92, endPoint x: 360, endPoint y: 340, distance: 403.1
click at [360, 341] on p "Hi, I’m Capone! 🧡 I came into care from a rural pound, and now I’m ready to fin…" at bounding box center [322, 254] width 561 height 271
copy p "Hi, I’m Capone! 🧡 I came into care from a rural pound, and now I’m ready to fin…"
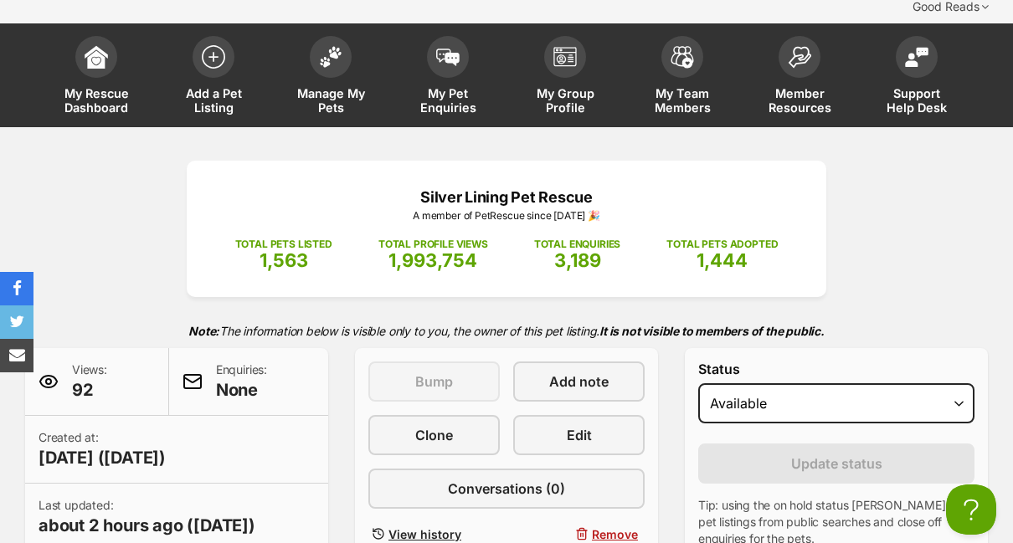
scroll to position [0, 0]
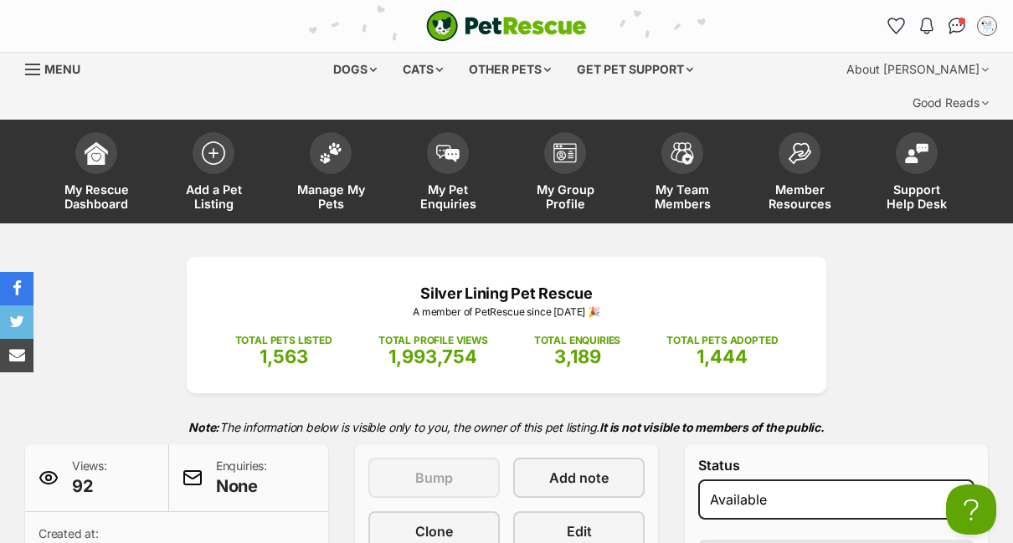
click at [332, 182] on span "Manage My Pets" at bounding box center [330, 196] width 75 height 28
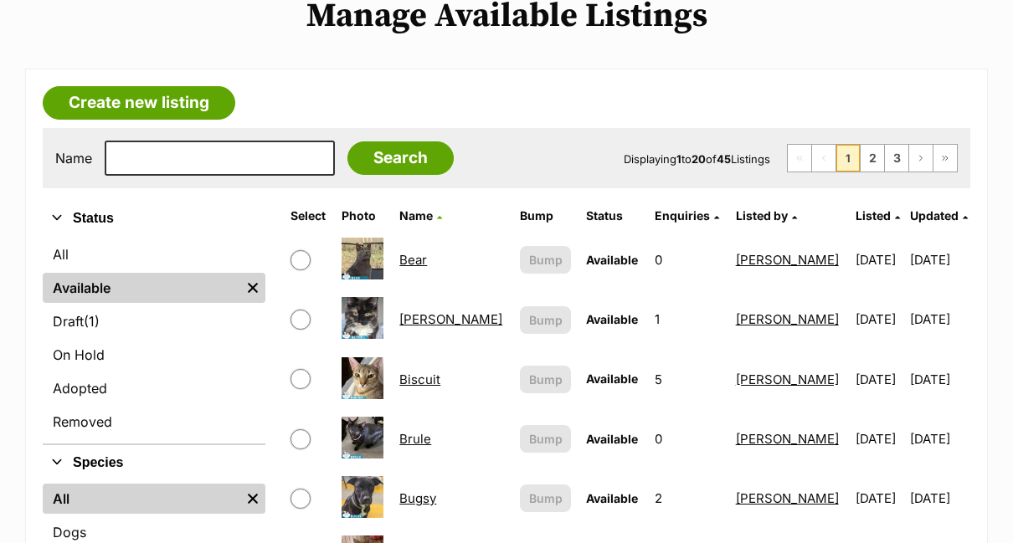
scroll to position [251, 0]
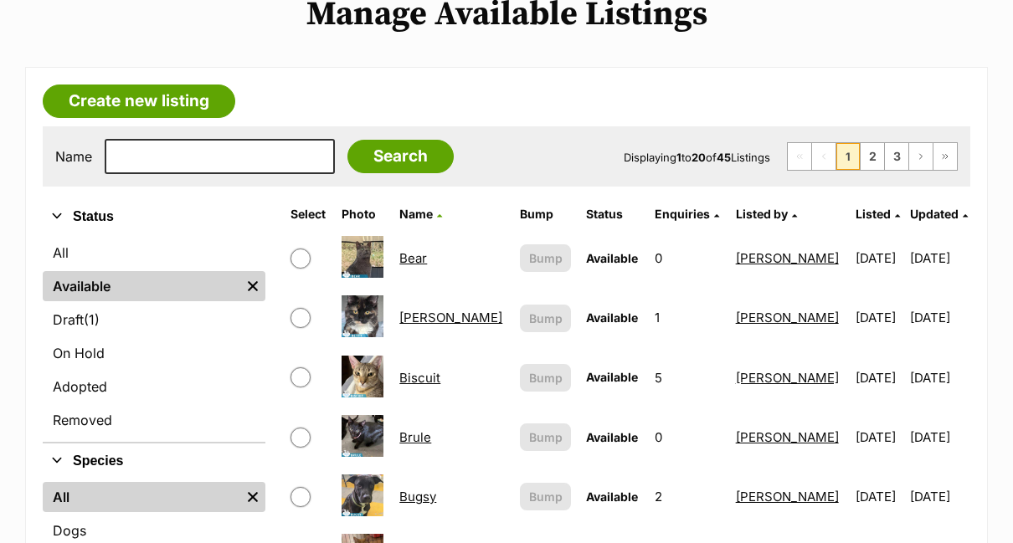
click at [75, 305] on link "Draft (1) Items" at bounding box center [154, 320] width 223 height 30
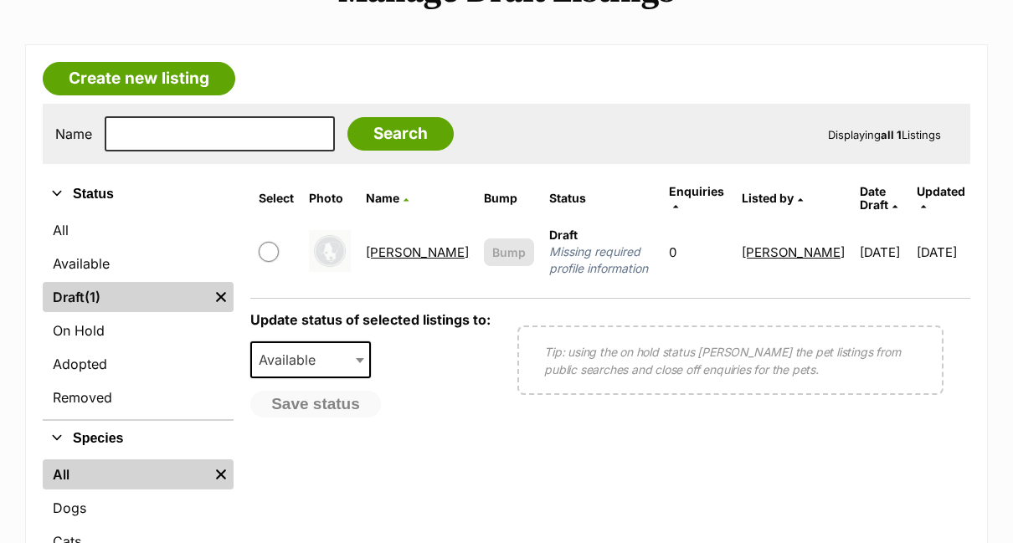
scroll to position [335, 0]
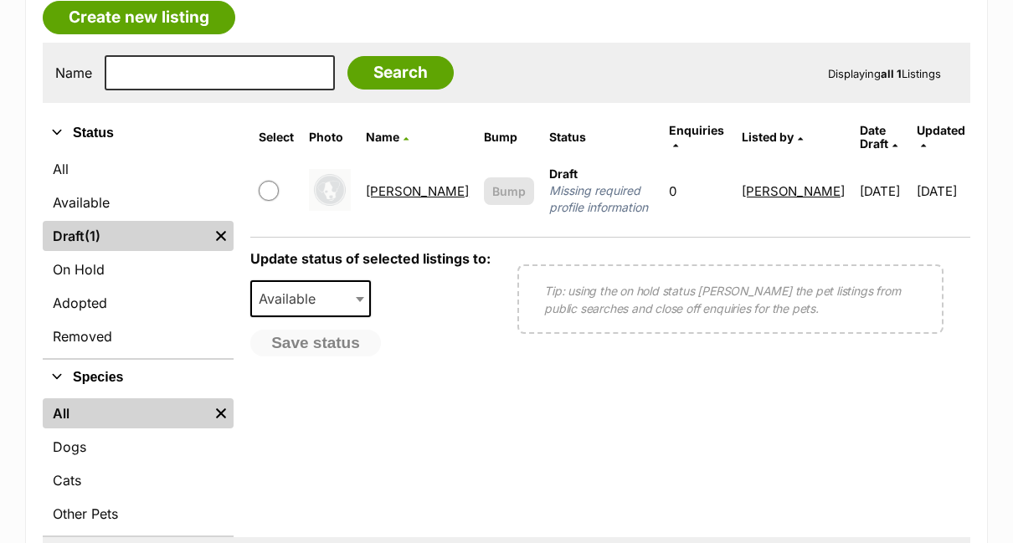
click at [411, 183] on link "[PERSON_NAME]" at bounding box center [417, 191] width 103 height 16
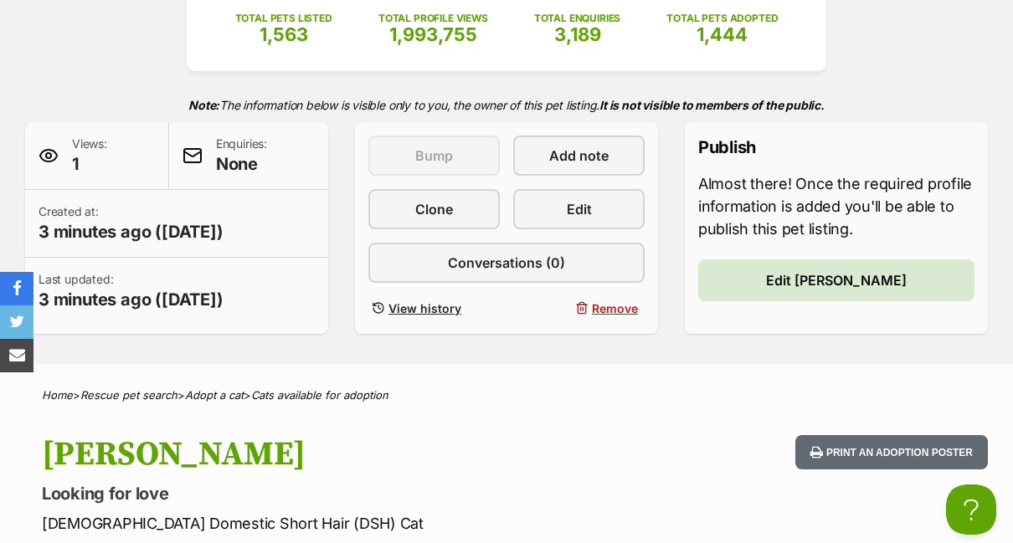
scroll to position [335, 0]
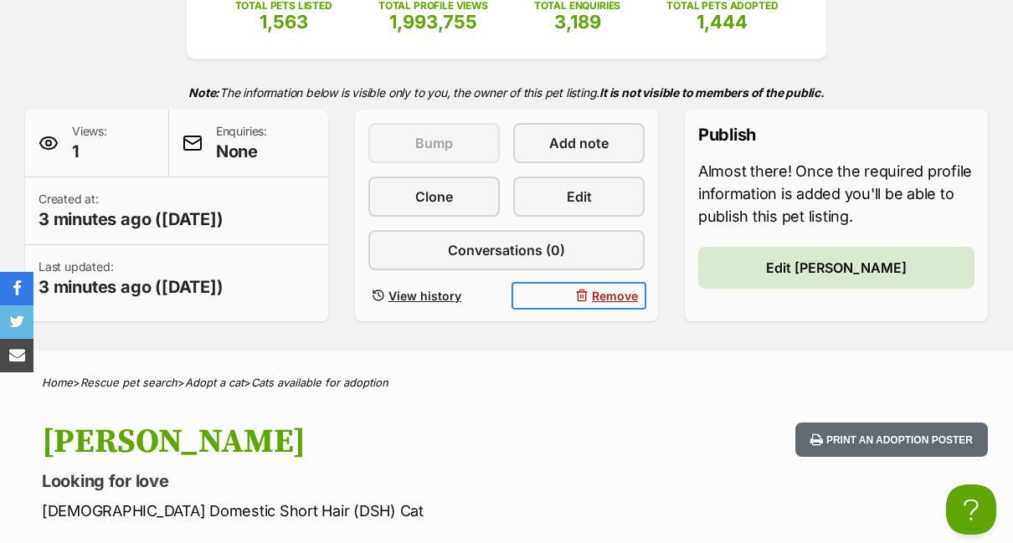
click at [613, 287] on span "Remove" at bounding box center [615, 296] width 46 height 18
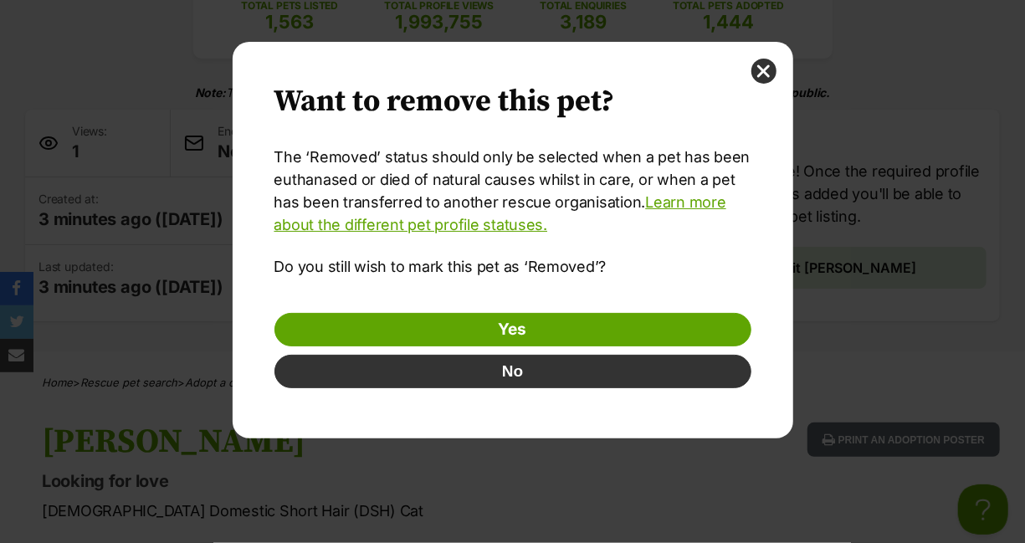
scroll to position [0, 0]
click at [556, 336] on link "Yes" at bounding box center [512, 329] width 477 height 33
